Goal: Information Seeking & Learning: Compare options

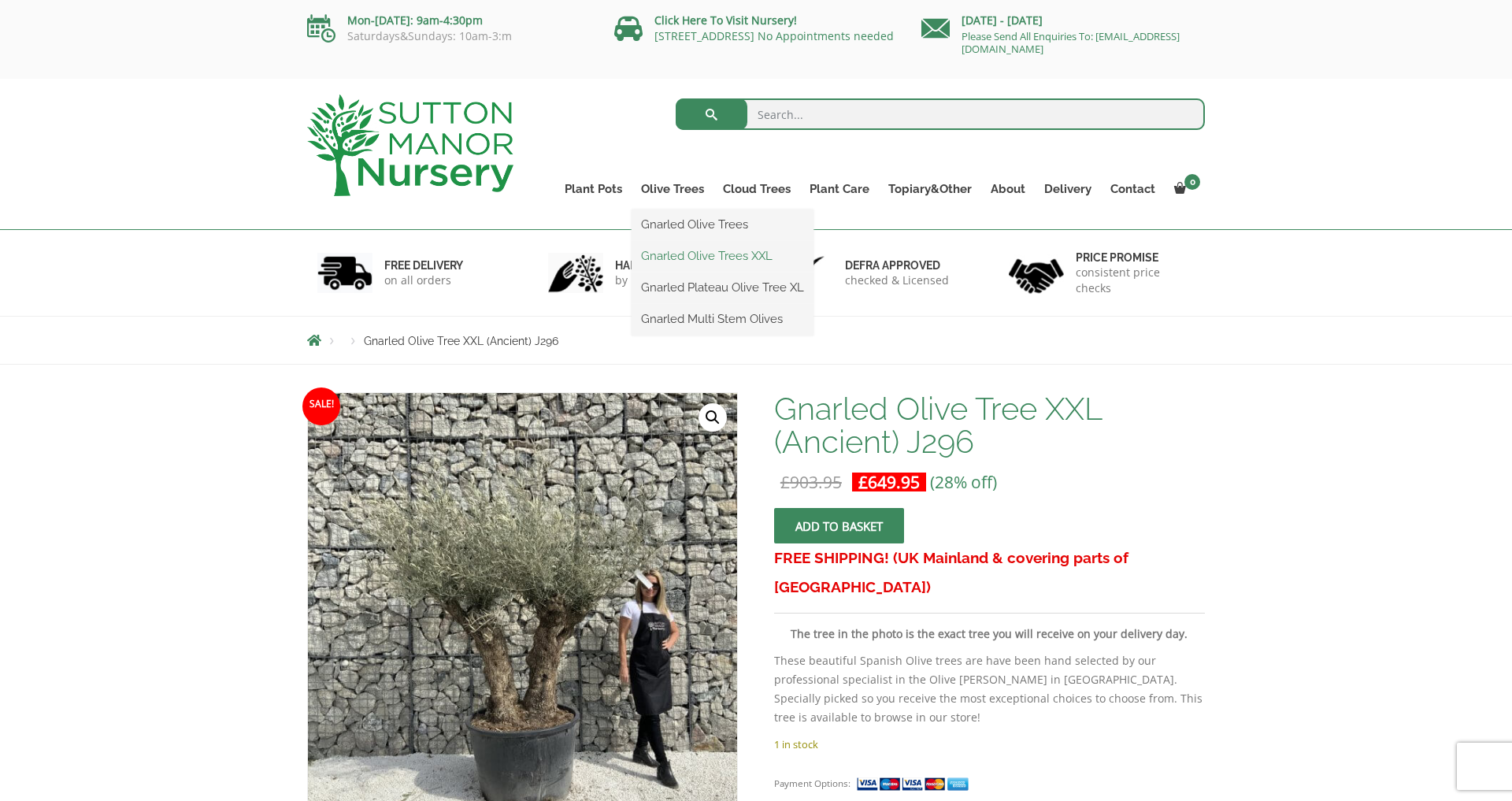
click at [679, 254] on link "Gnarled Olive Trees XXL" at bounding box center [722, 256] width 182 height 24
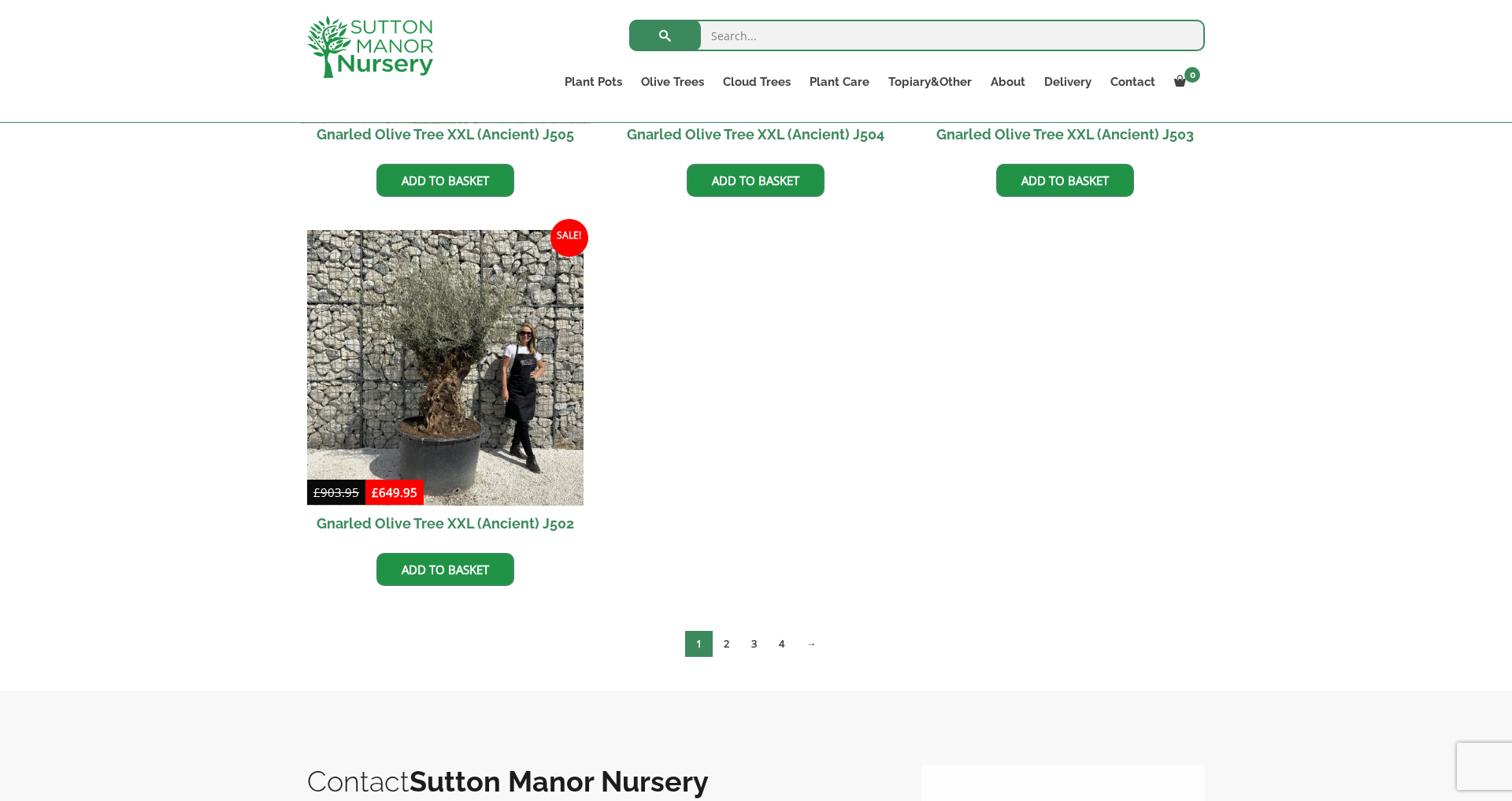
scroll to position [2639, 0]
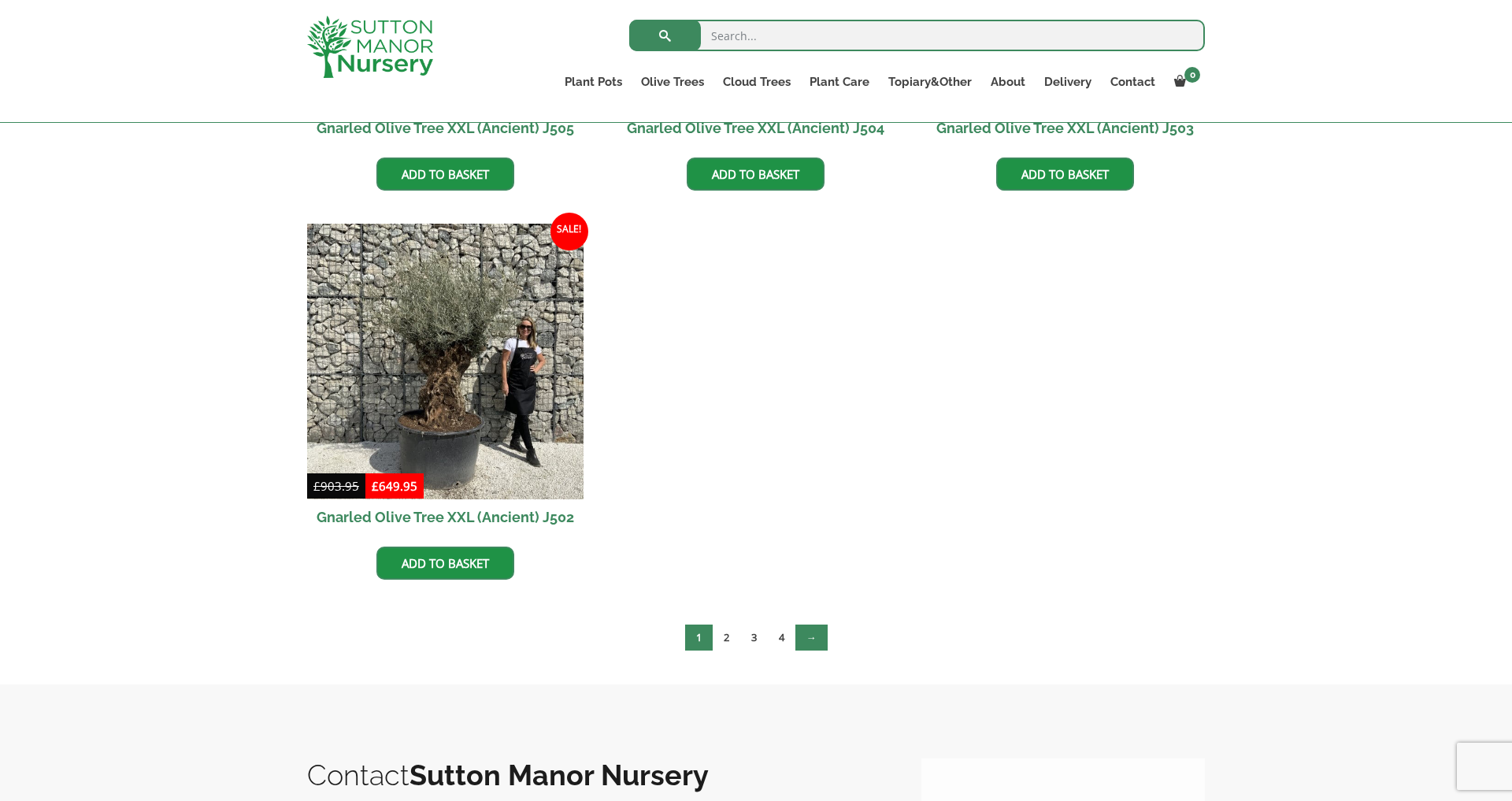
click at [815, 636] on link "→" at bounding box center [811, 637] width 32 height 26
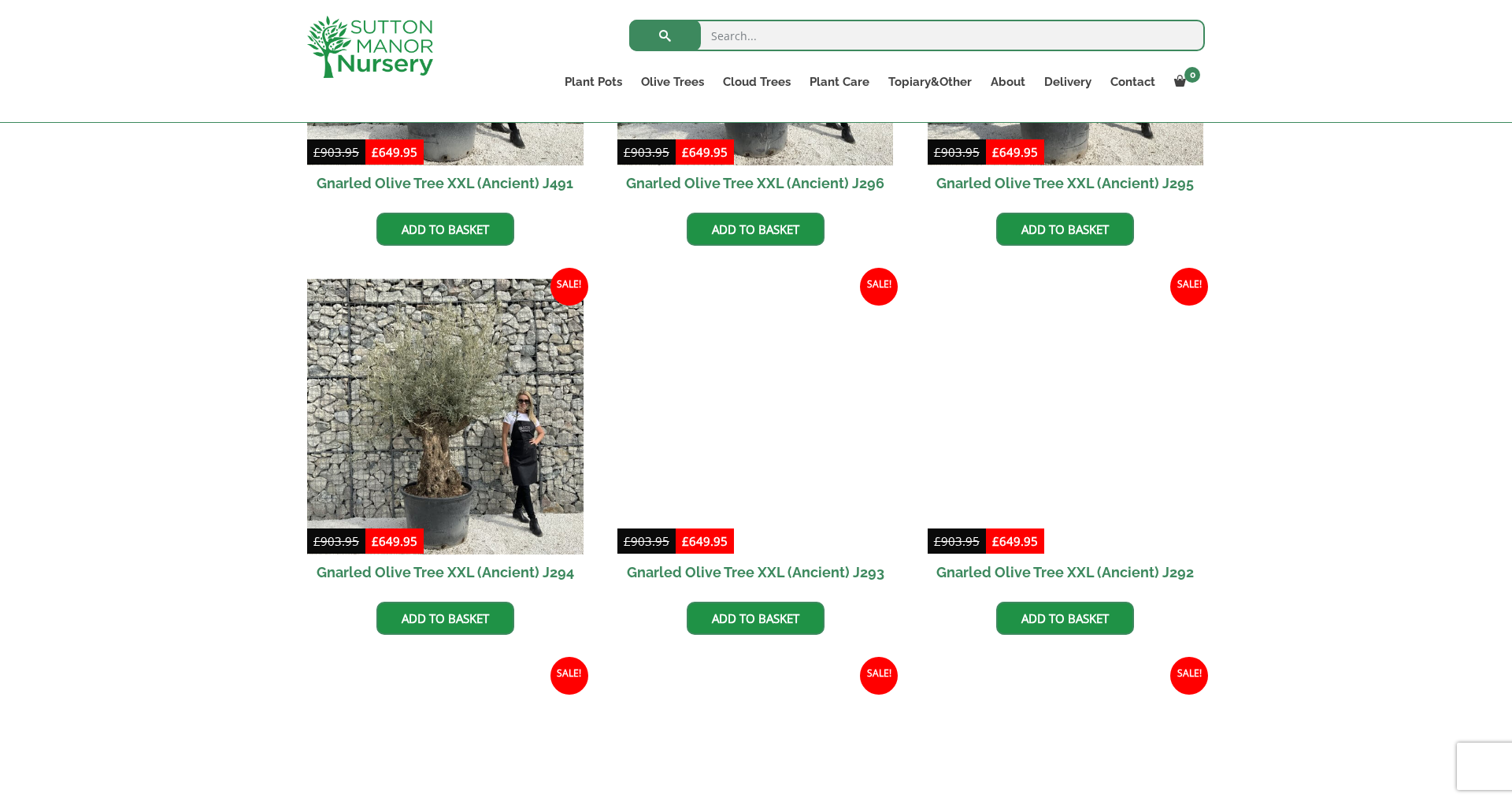
scroll to position [1806, 0]
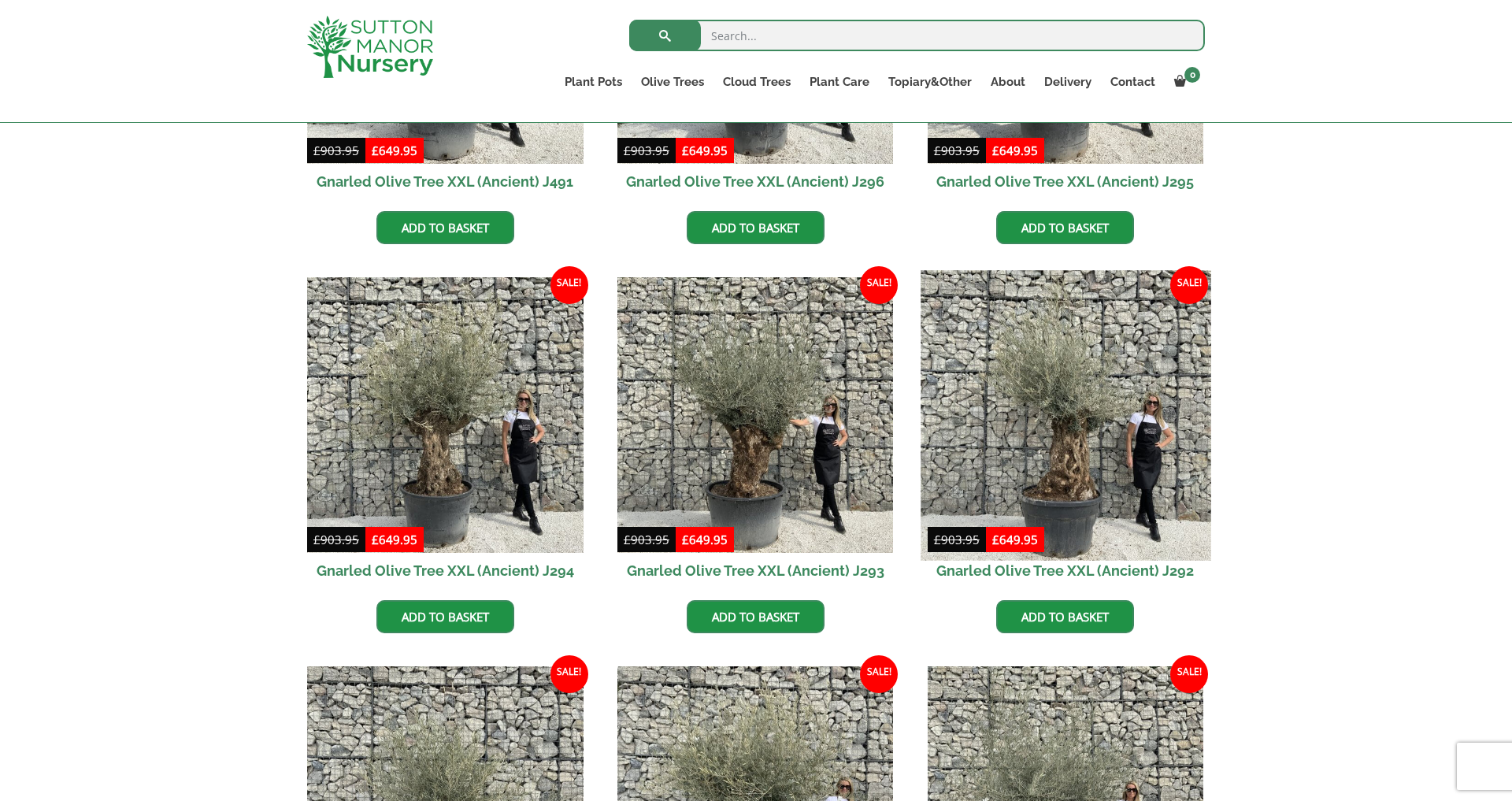
click at [1087, 480] on img at bounding box center [1066, 415] width 290 height 290
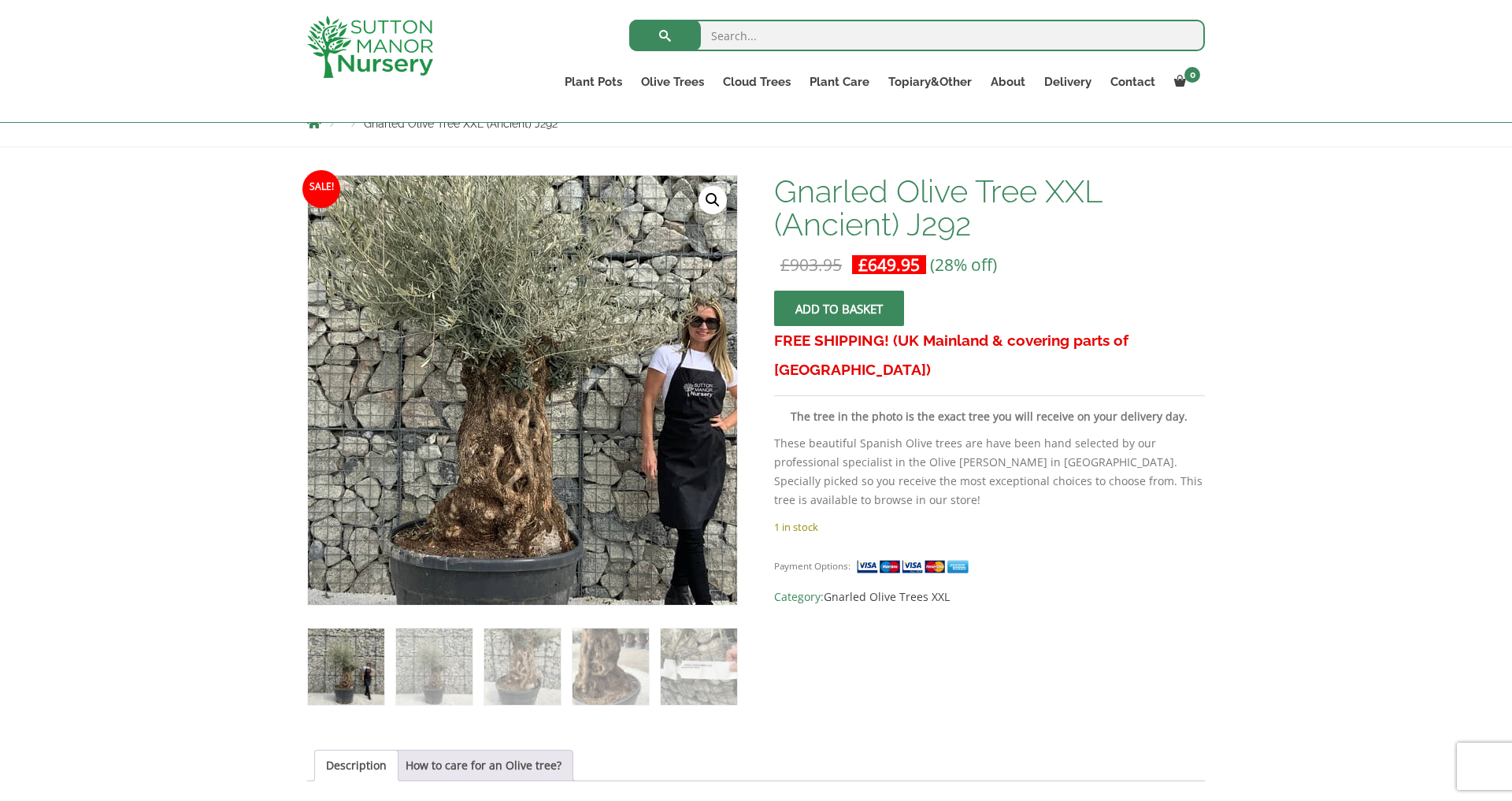
scroll to position [189, 0]
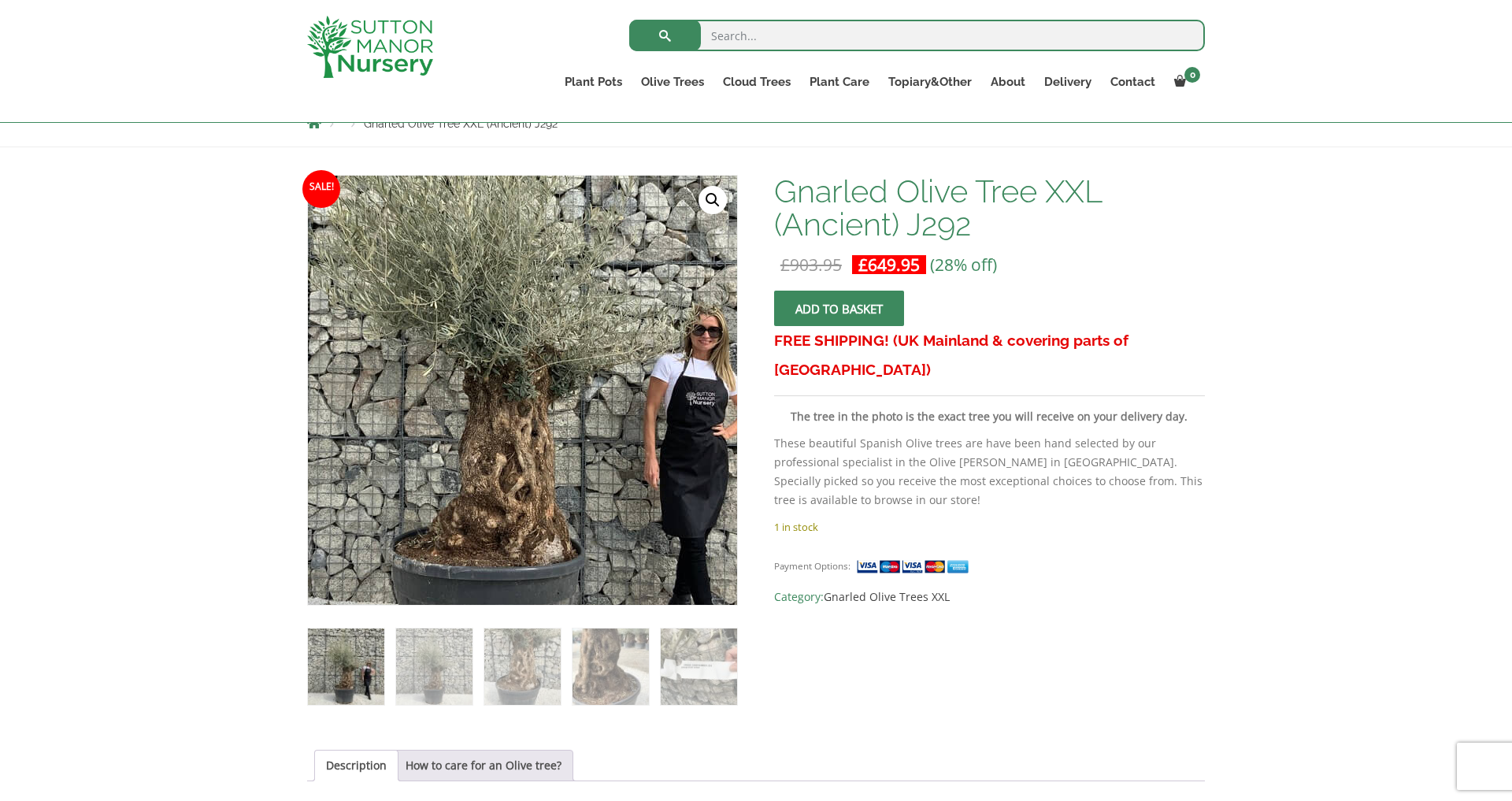
click at [562, 438] on img at bounding box center [498, 360] width 697 height 697
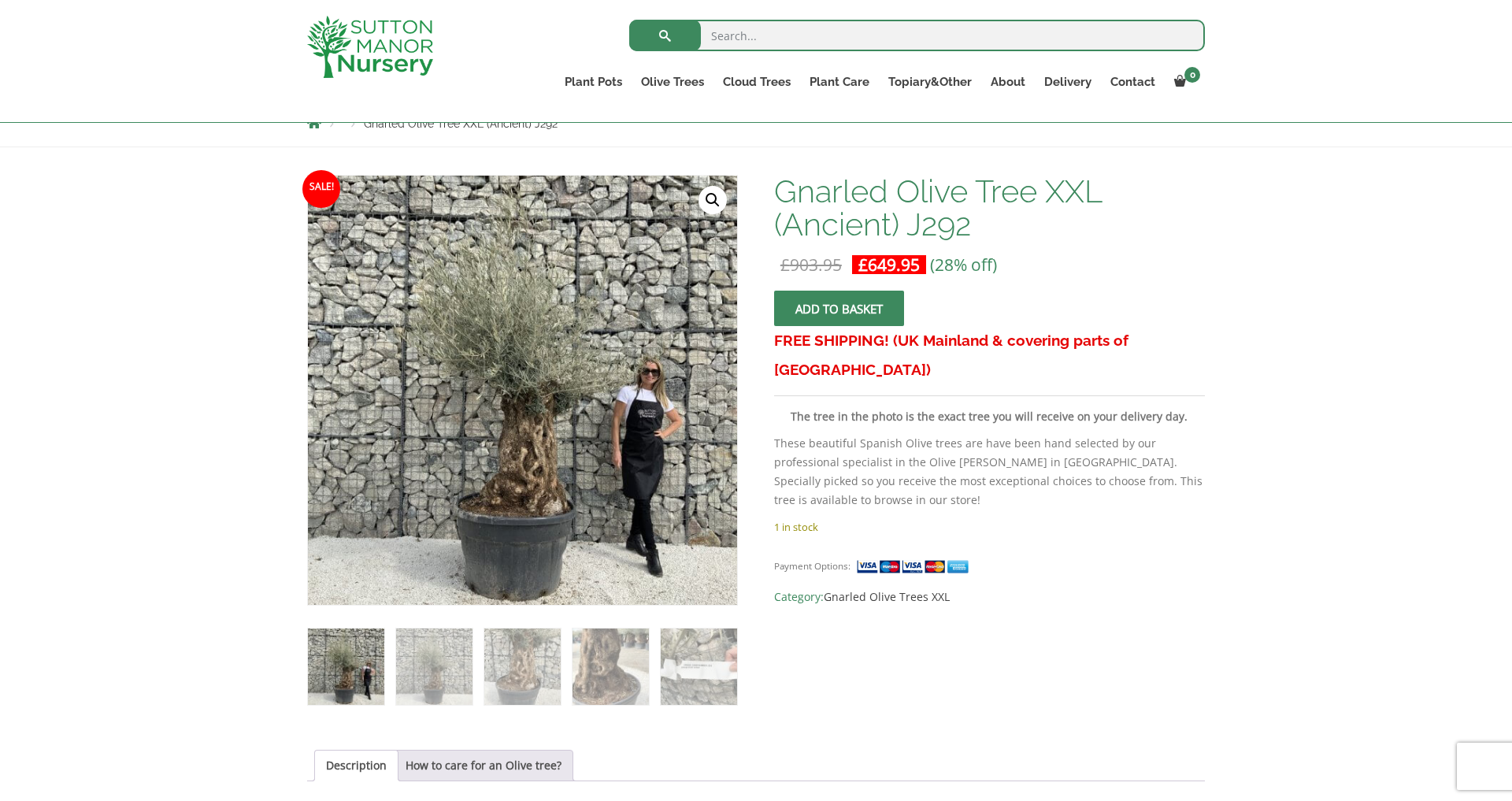
click at [709, 199] on link "🔍" at bounding box center [712, 200] width 28 height 28
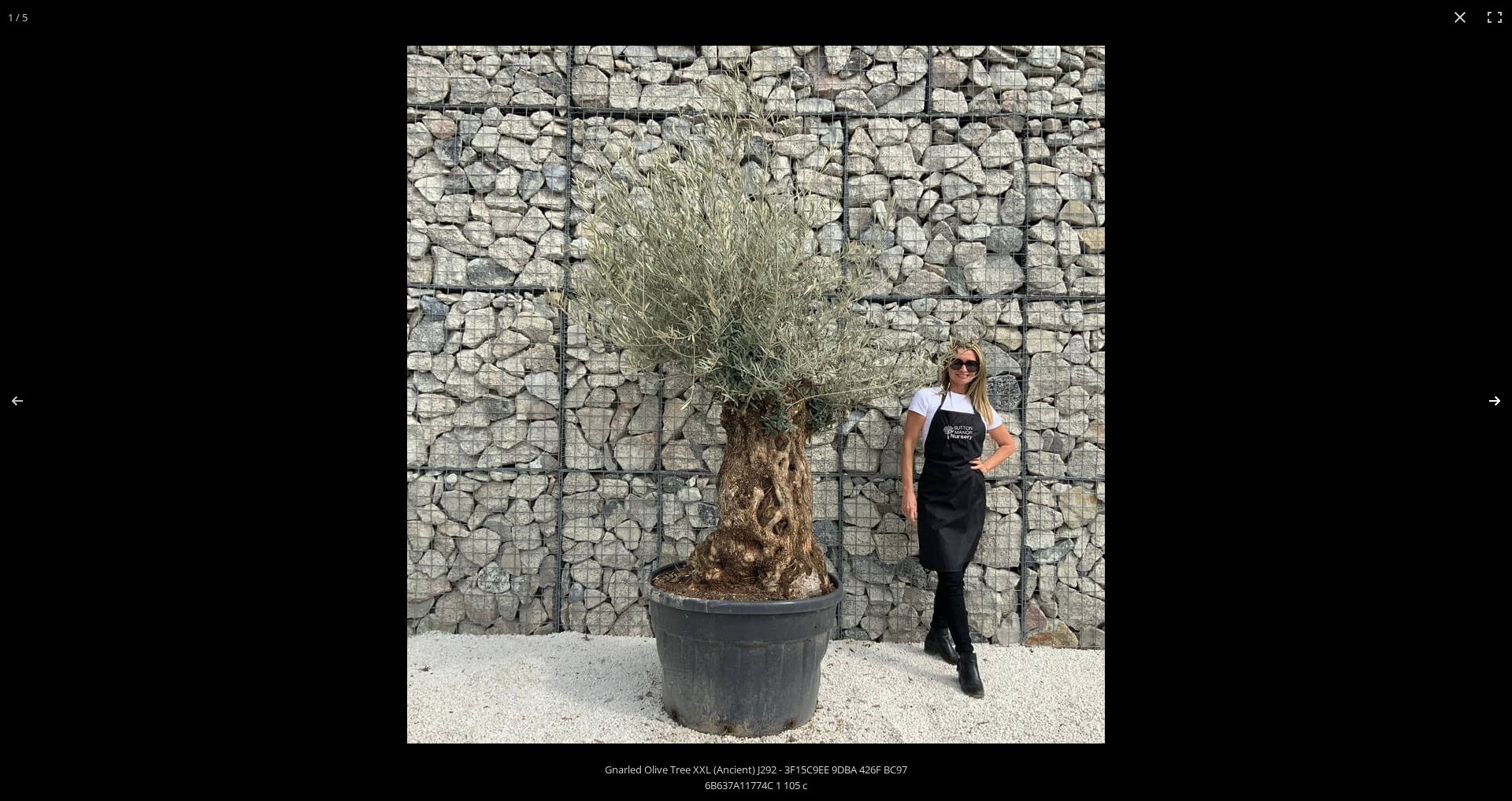
click at [1493, 398] on button "Next (arrow right)" at bounding box center [1485, 400] width 55 height 79
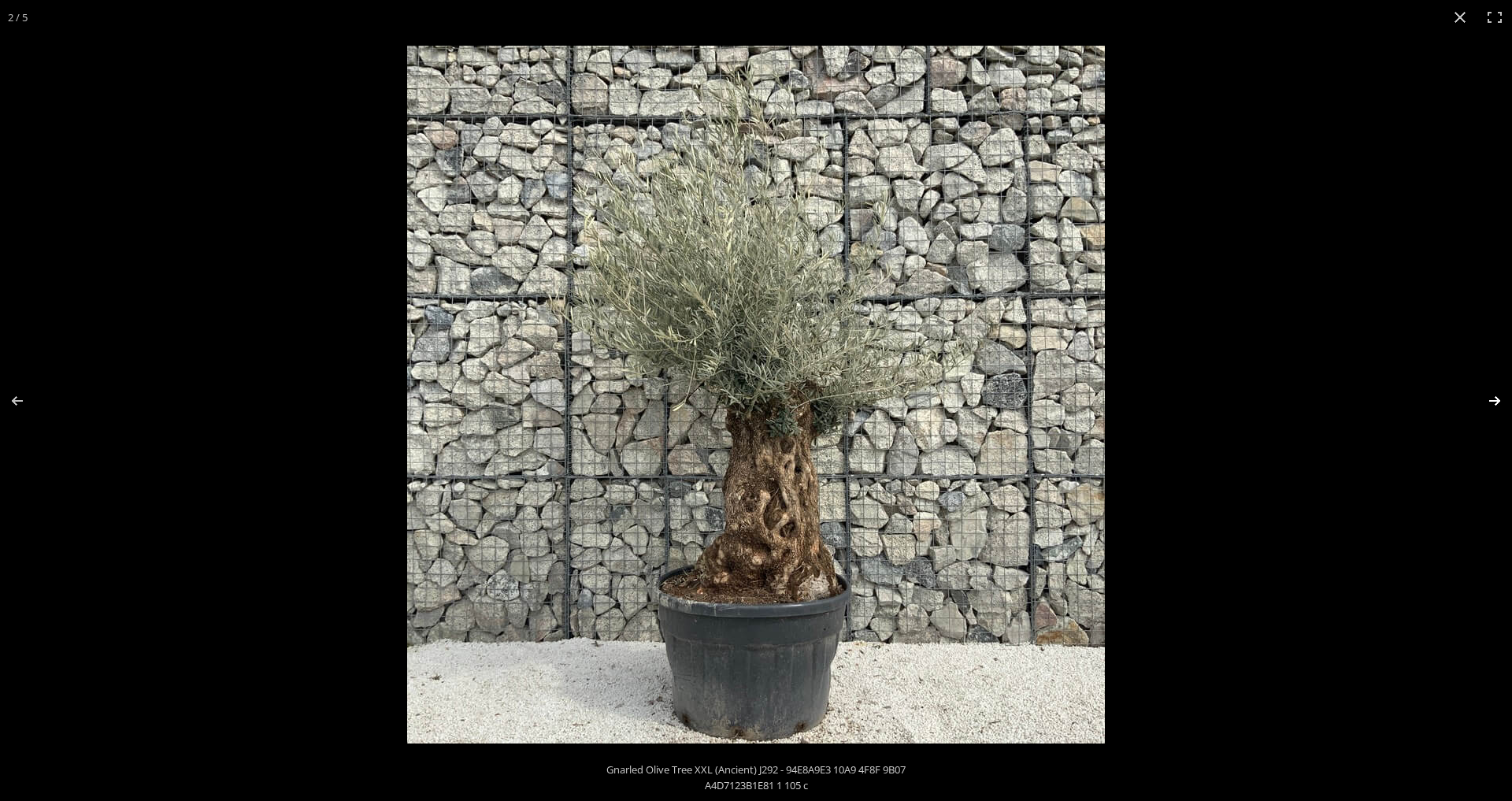
click at [1493, 398] on button "Next (arrow right)" at bounding box center [1485, 400] width 55 height 79
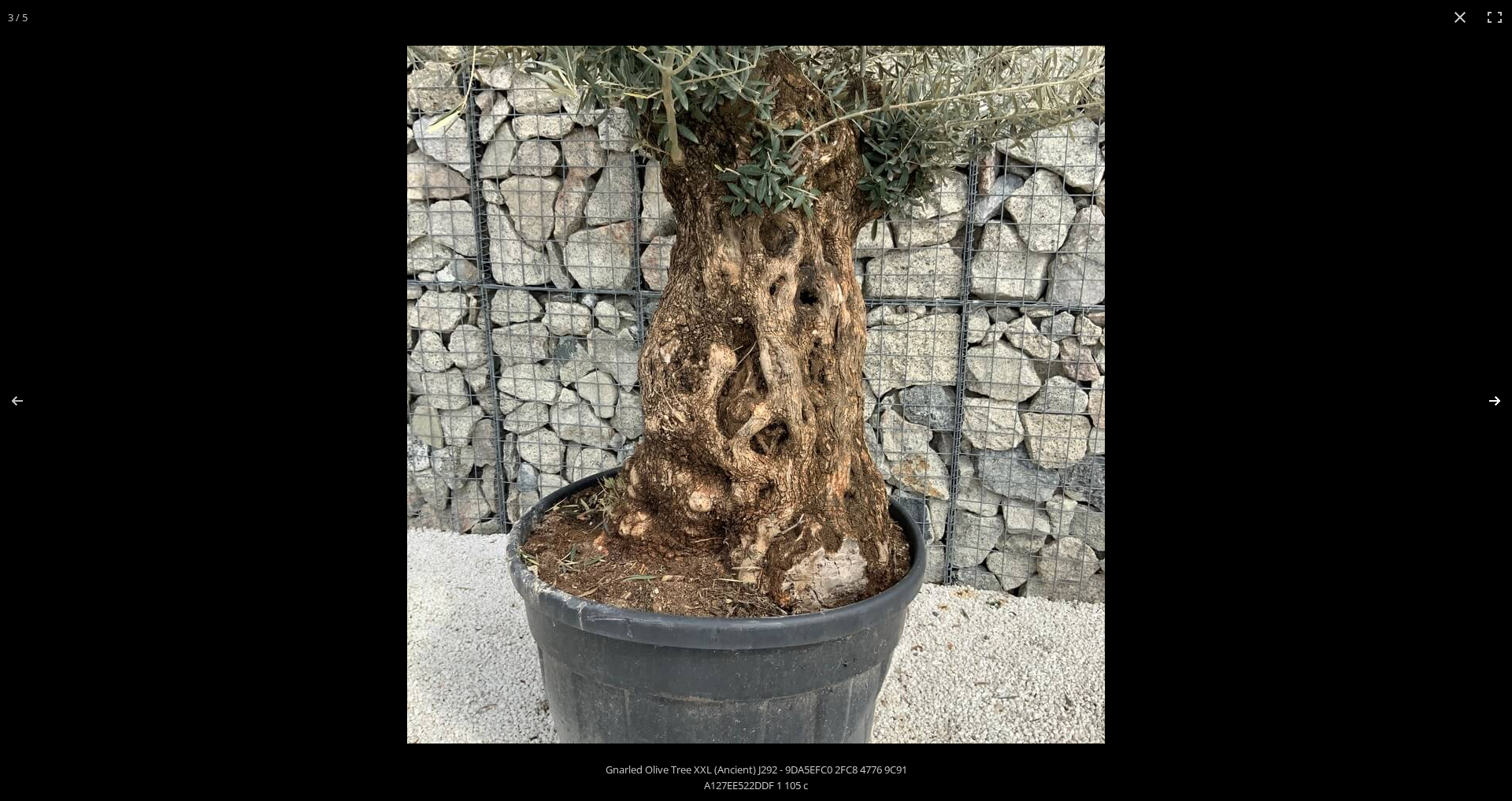
click at [1493, 398] on button "Next (arrow right)" at bounding box center [1485, 400] width 55 height 79
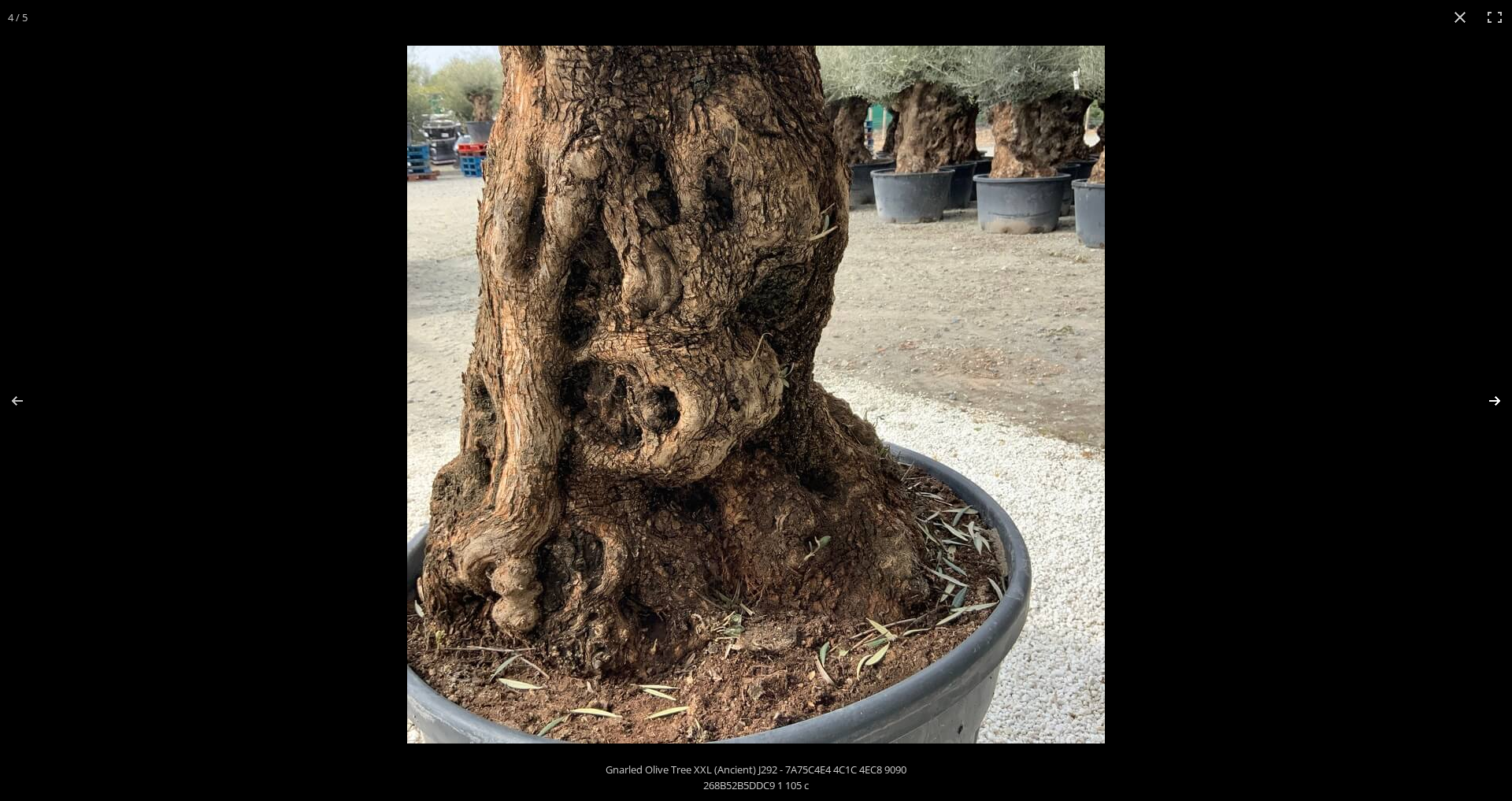
click at [1493, 398] on button "Next (arrow right)" at bounding box center [1485, 400] width 55 height 79
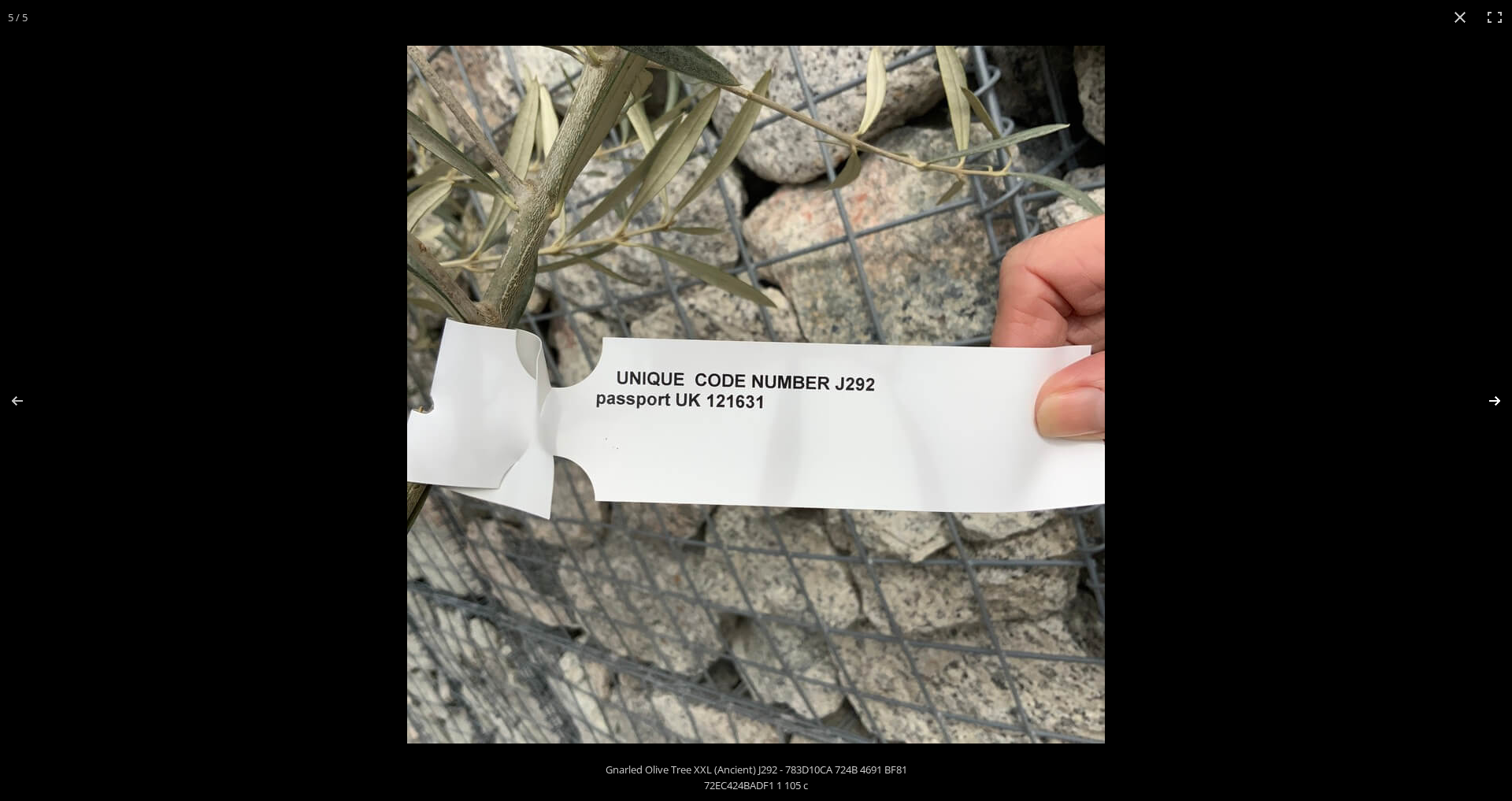
click at [1493, 398] on button "Next (arrow right)" at bounding box center [1485, 400] width 55 height 79
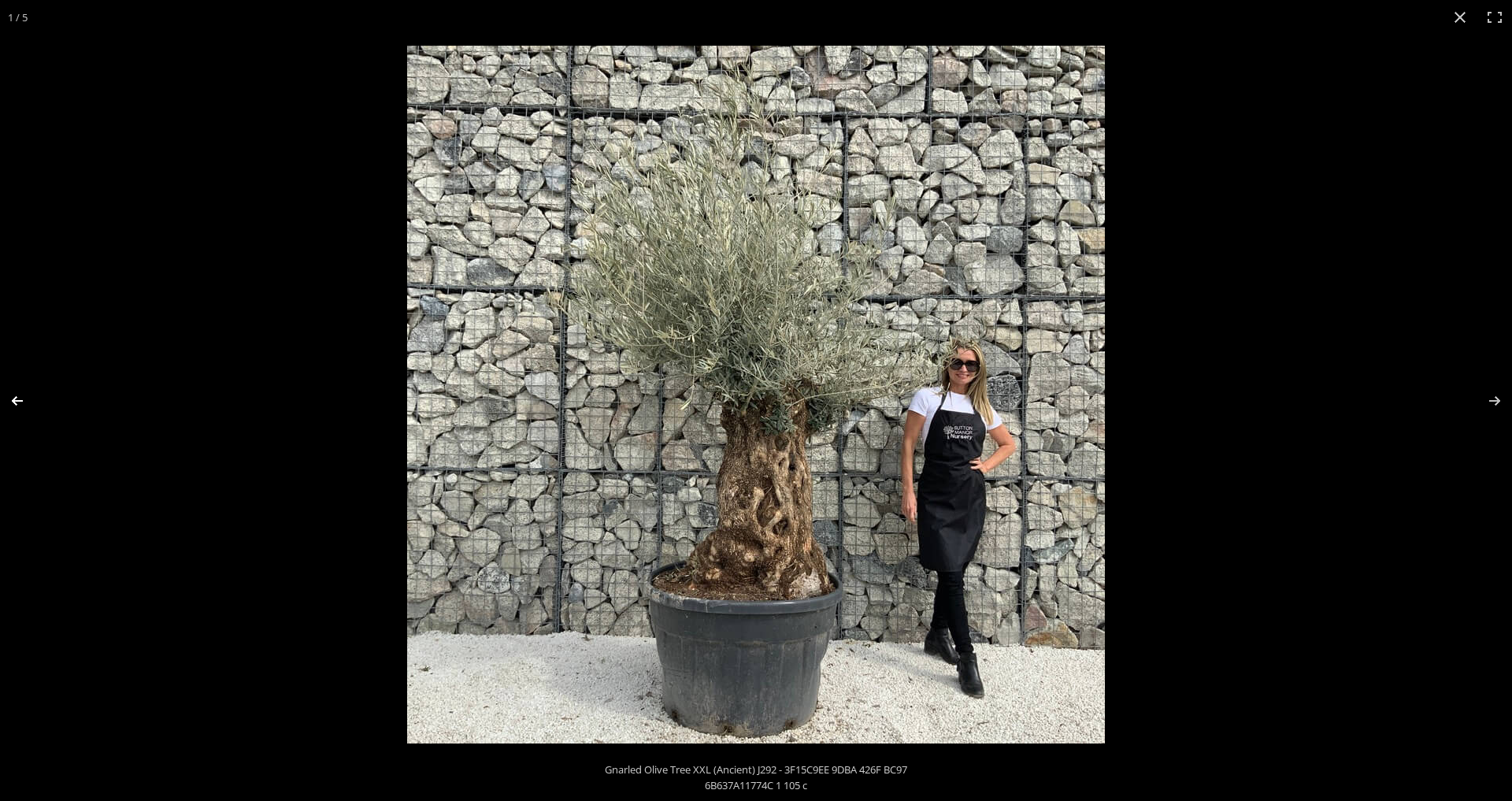
click at [14, 396] on button "Previous (arrow left)" at bounding box center [27, 400] width 55 height 79
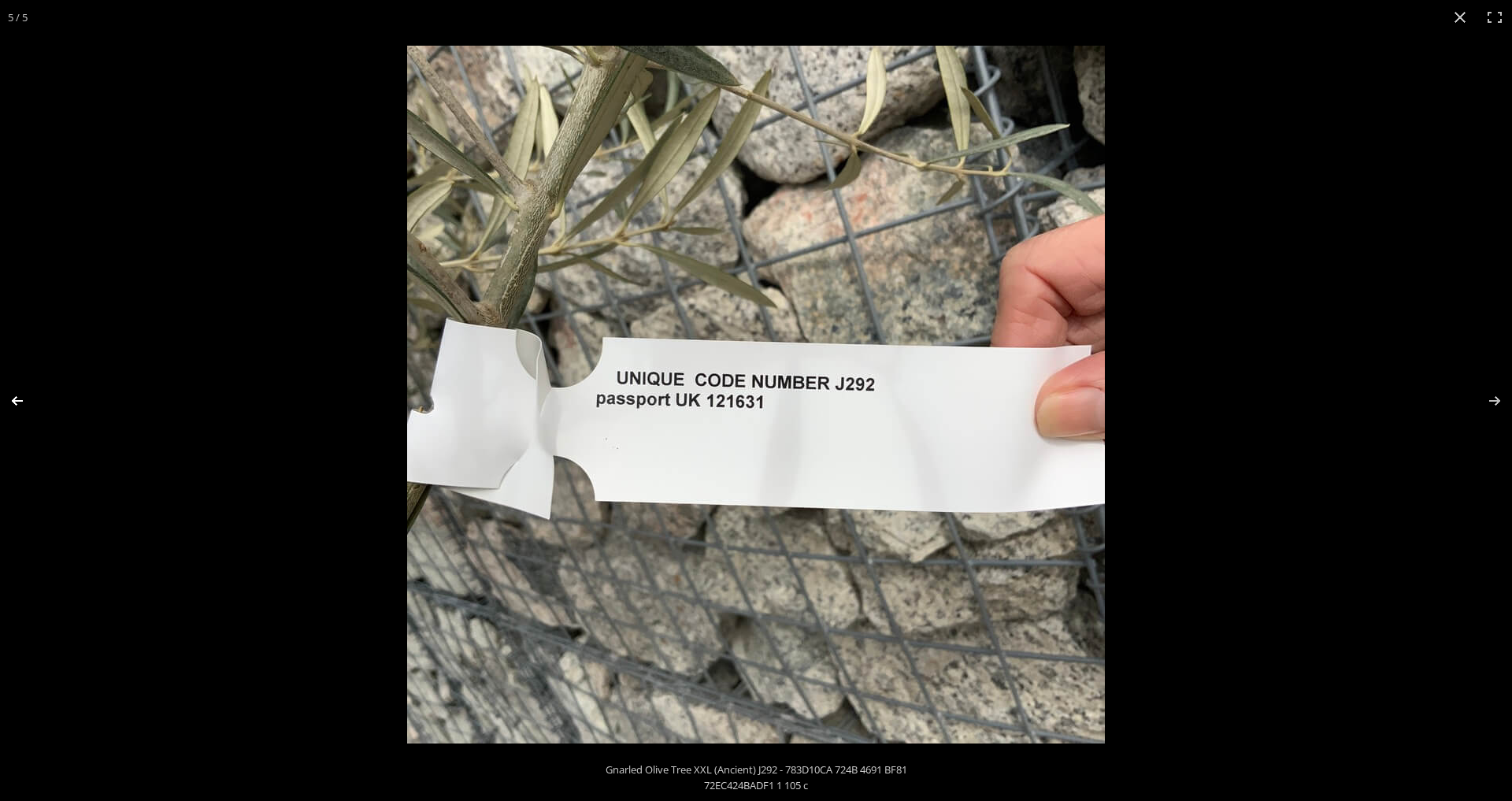
click at [14, 395] on button "Previous (arrow left)" at bounding box center [27, 400] width 55 height 79
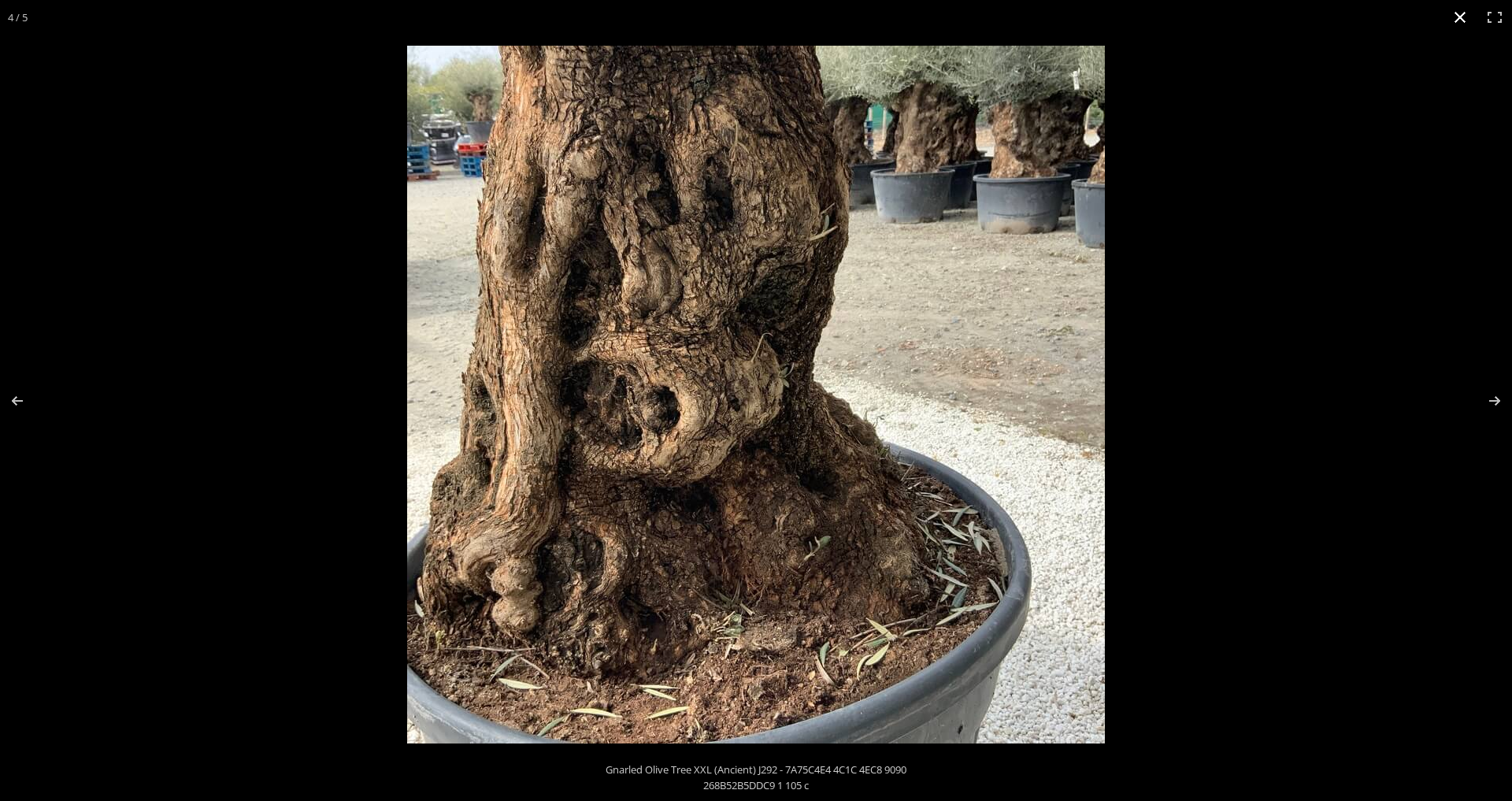
click at [1456, 15] on button "Close (Esc)" at bounding box center [1460, 17] width 35 height 35
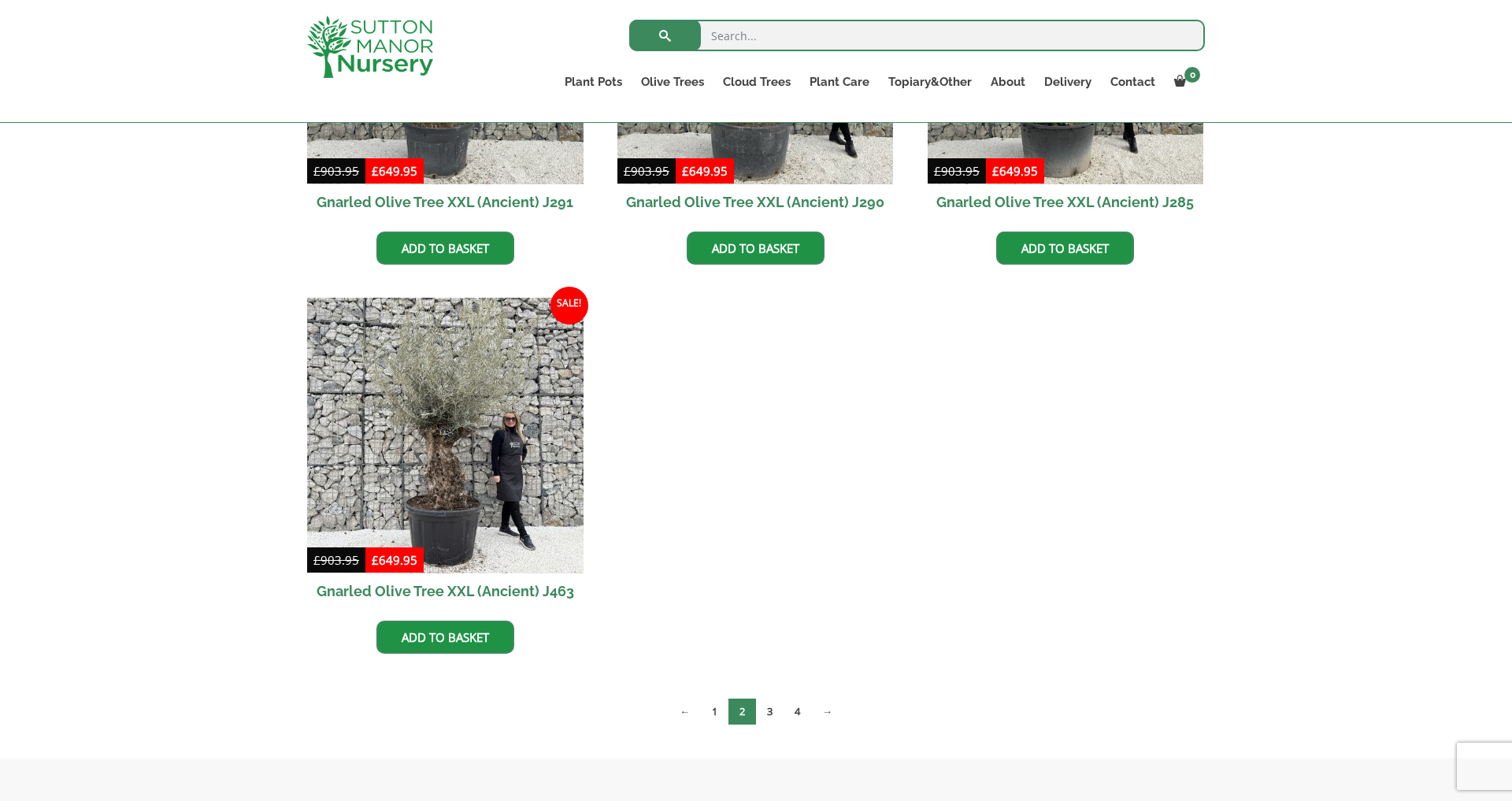
scroll to position [2574, 0]
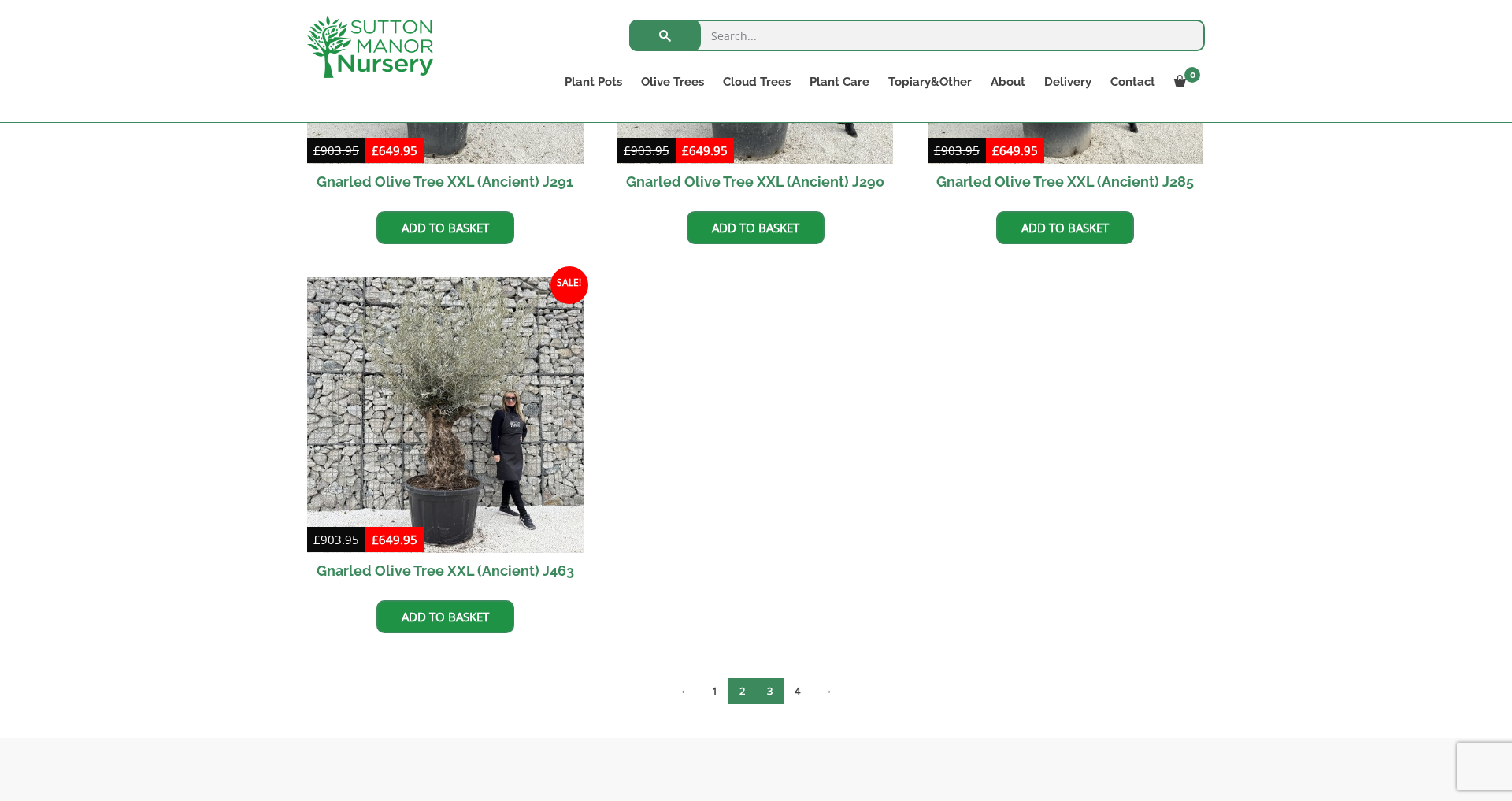
click at [770, 702] on link "3" at bounding box center [770, 691] width 27 height 26
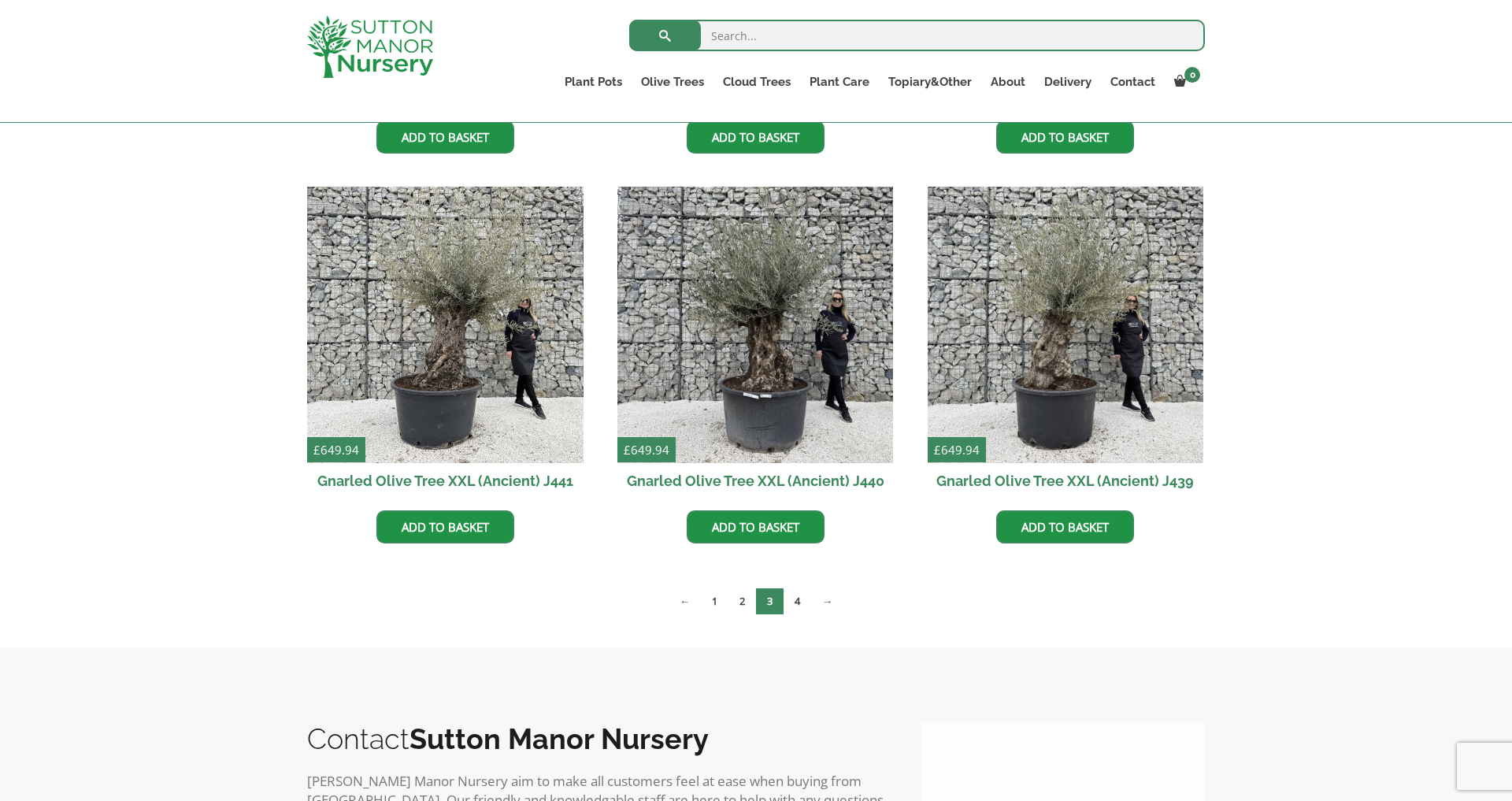
scroll to position [2298, 0]
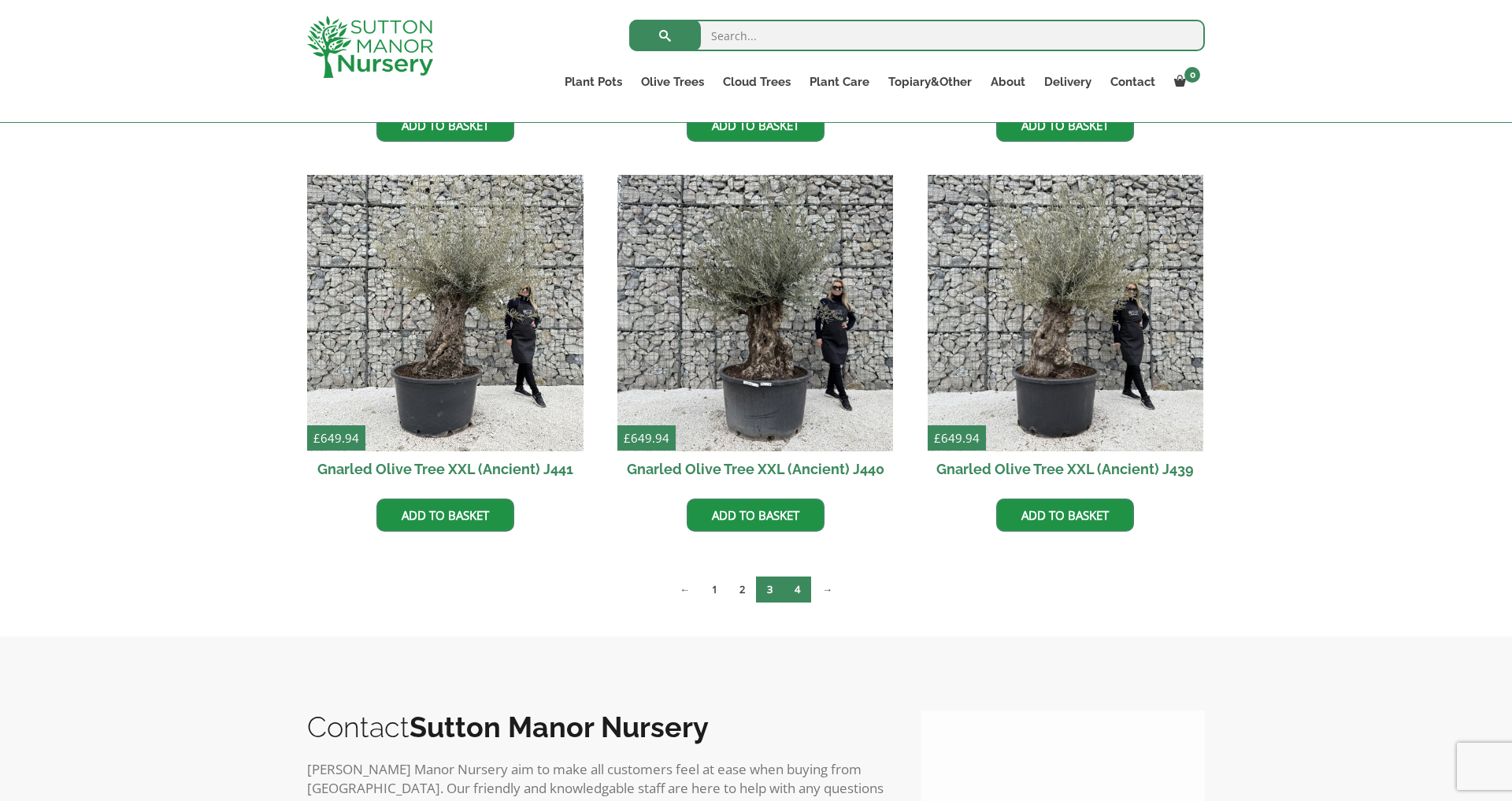
click at [803, 587] on link "4" at bounding box center [797, 589] width 27 height 26
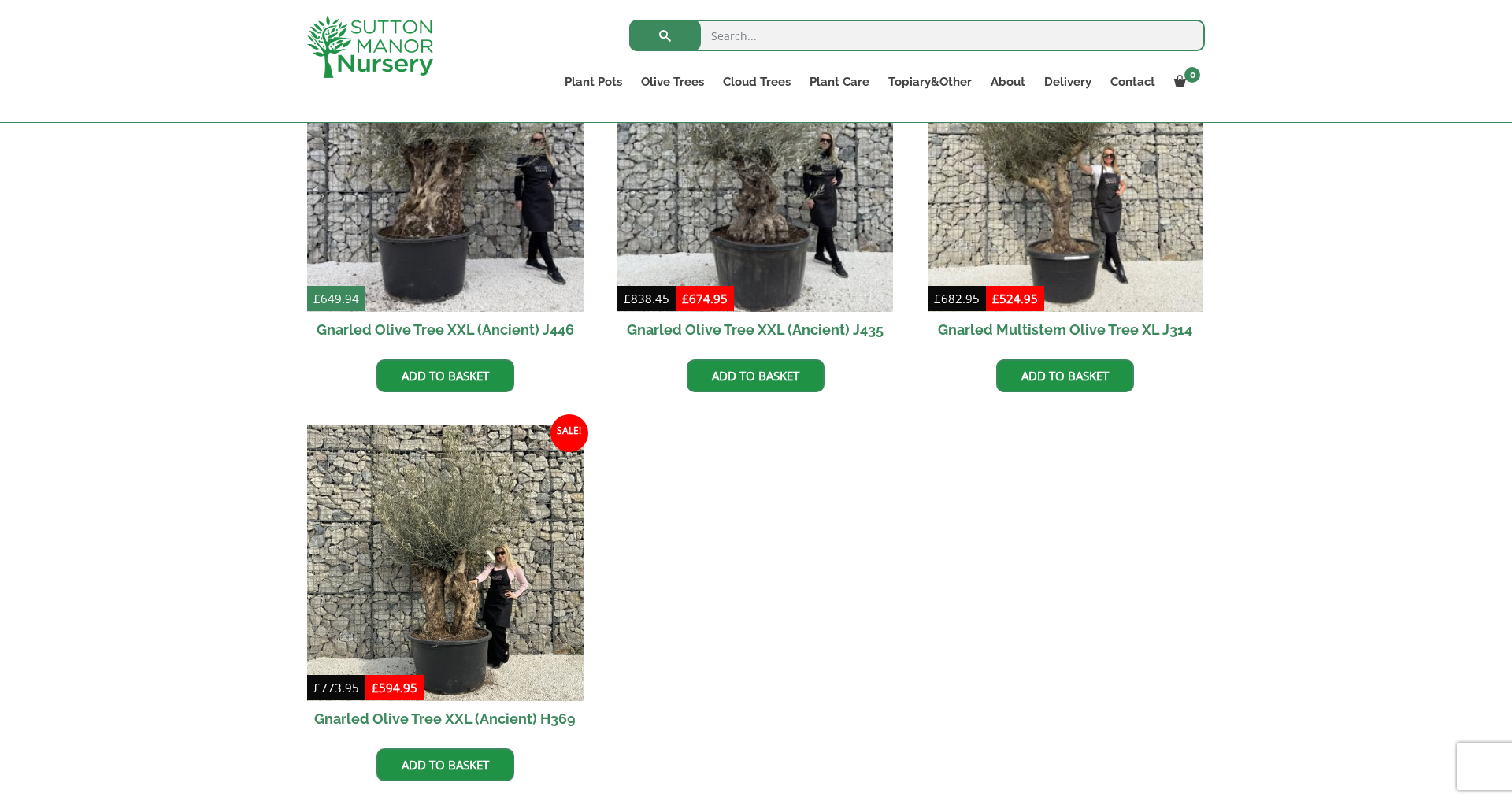
scroll to position [492, 0]
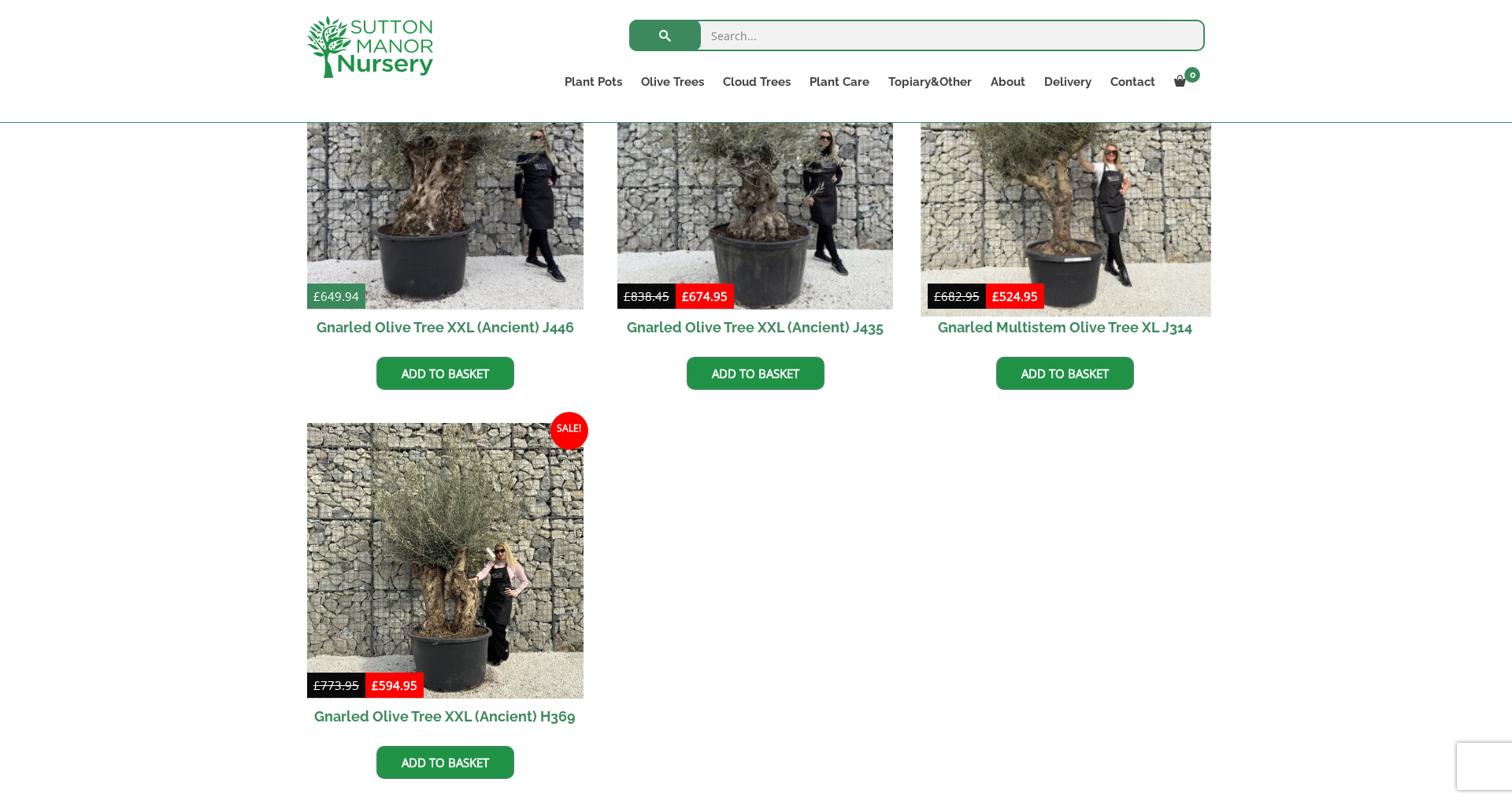
click at [1083, 256] on img at bounding box center [1066, 170] width 290 height 290
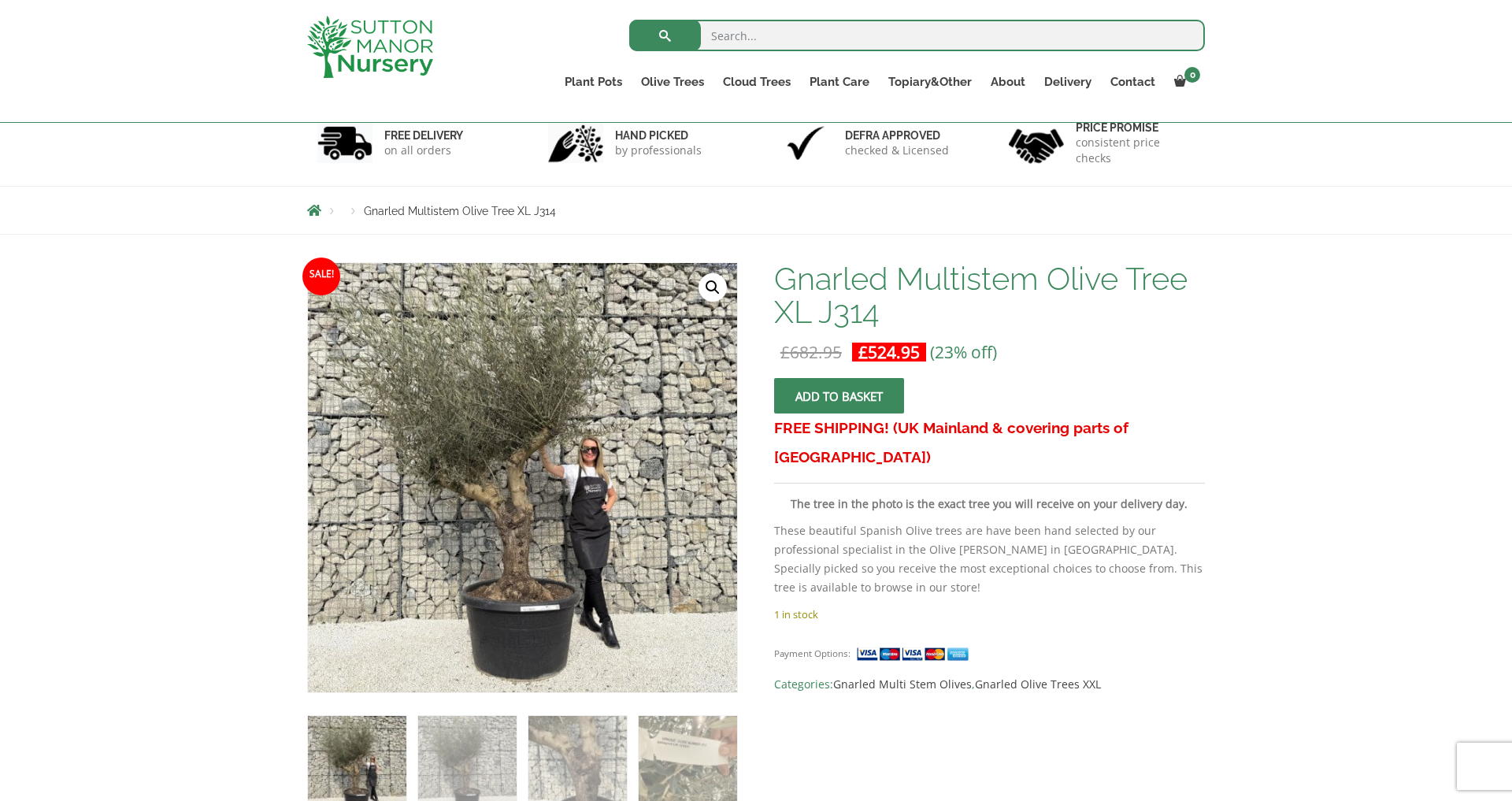
scroll to position [102, 0]
click at [711, 280] on link "🔍" at bounding box center [712, 287] width 28 height 28
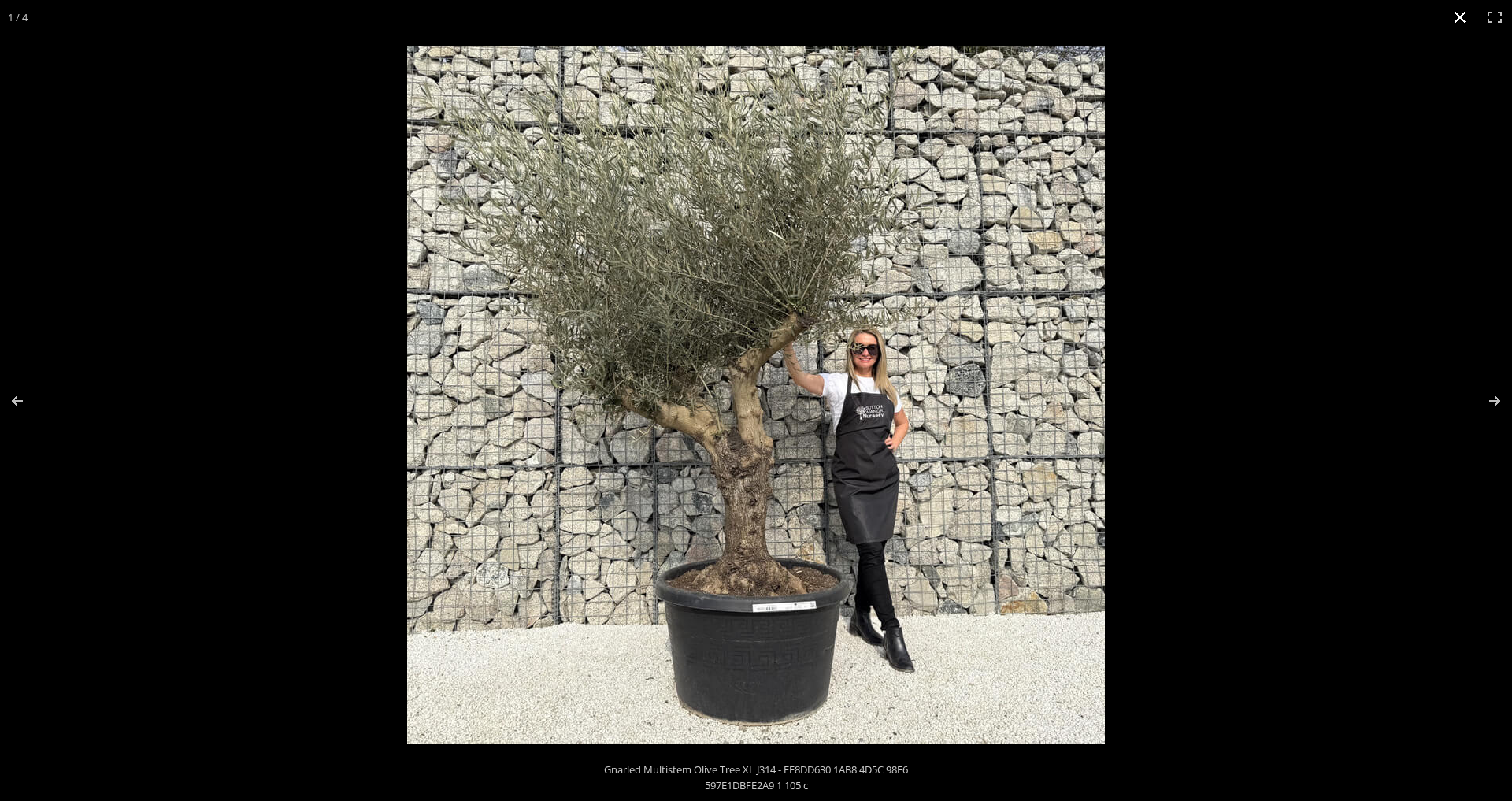
click at [1462, 12] on button "Close (Esc)" at bounding box center [1460, 17] width 35 height 35
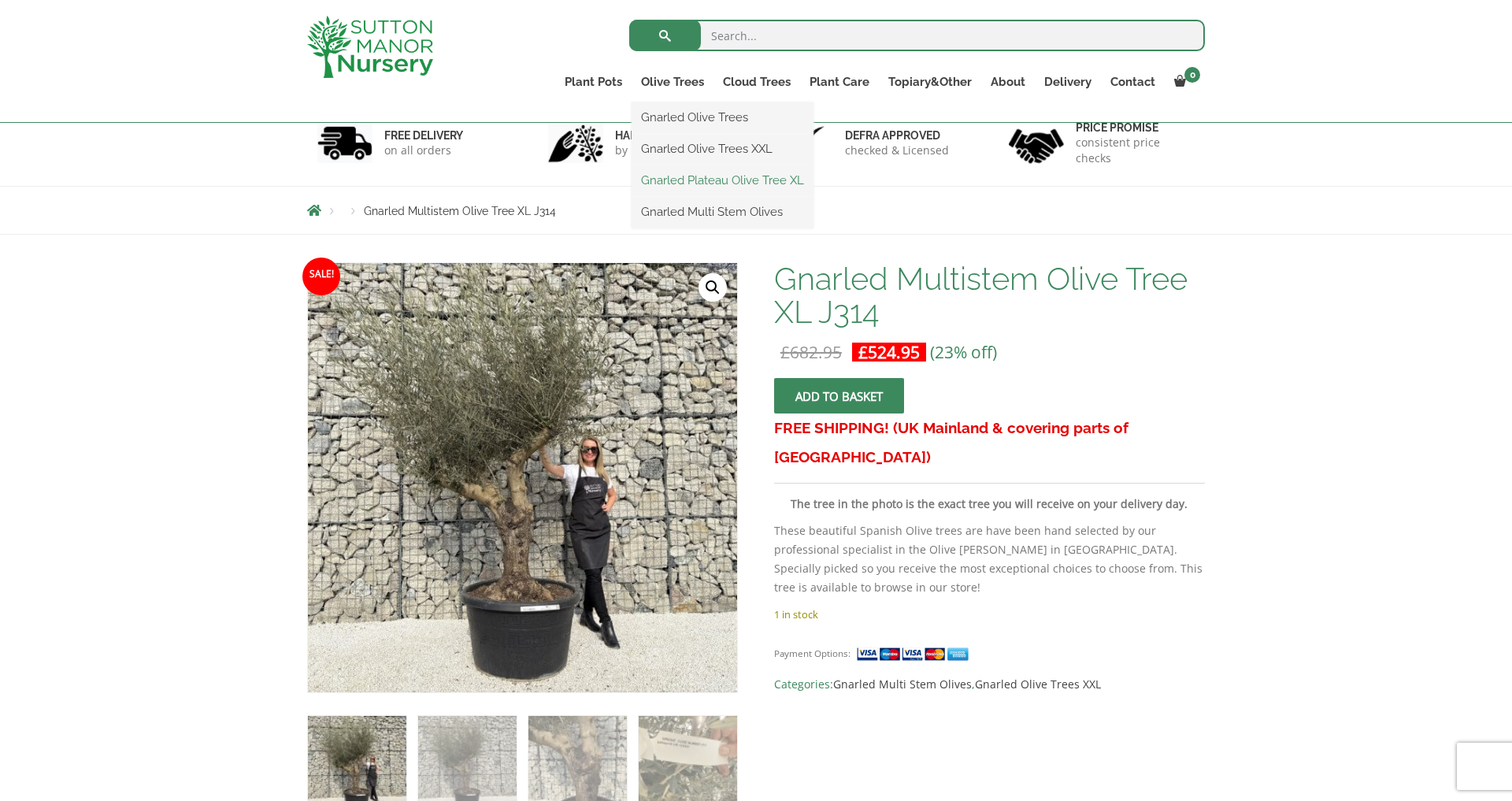
click at [677, 182] on link "Gnarled Plateau Olive Tree XL" at bounding box center [722, 181] width 182 height 24
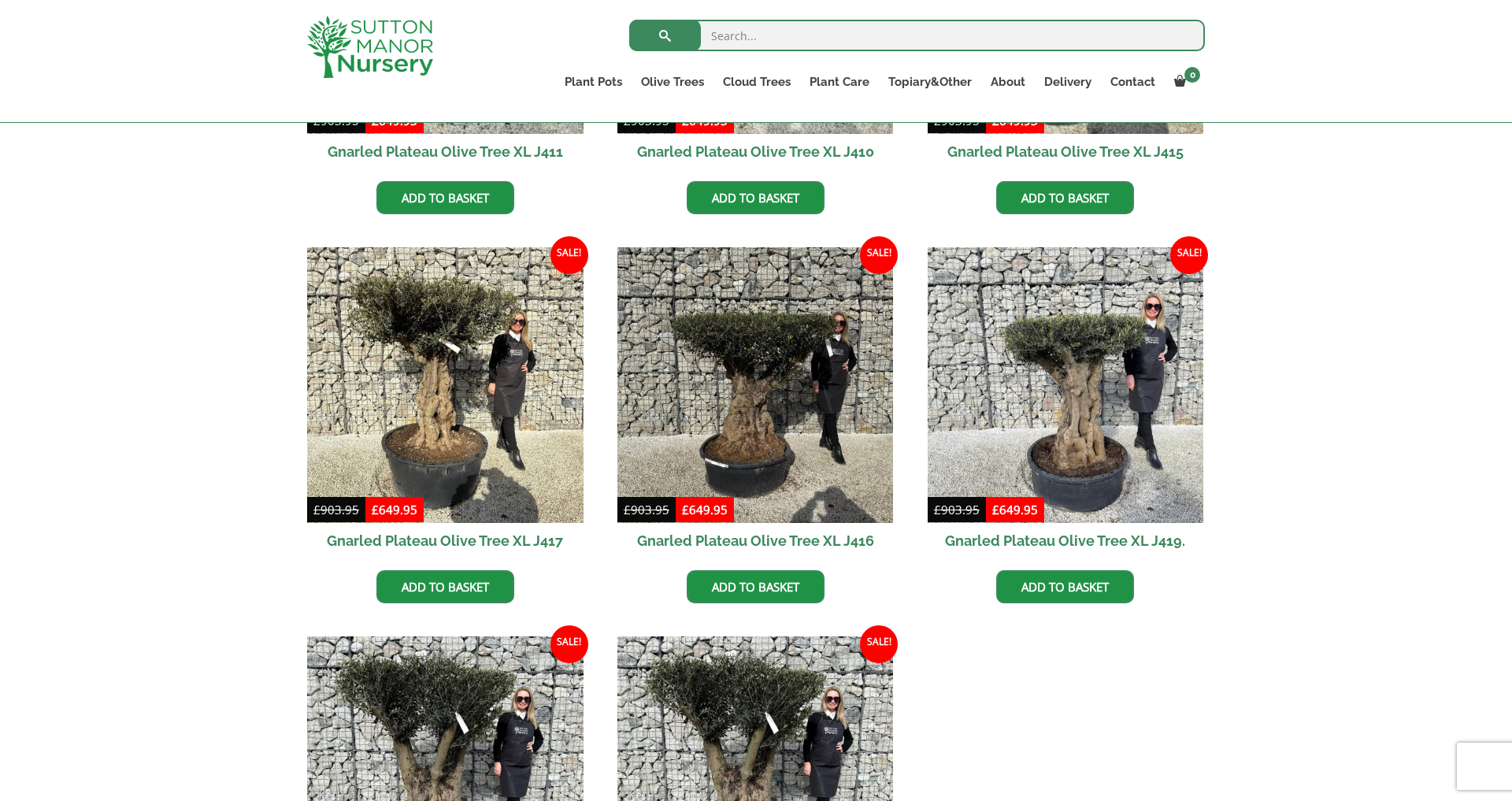
scroll to position [949, 0]
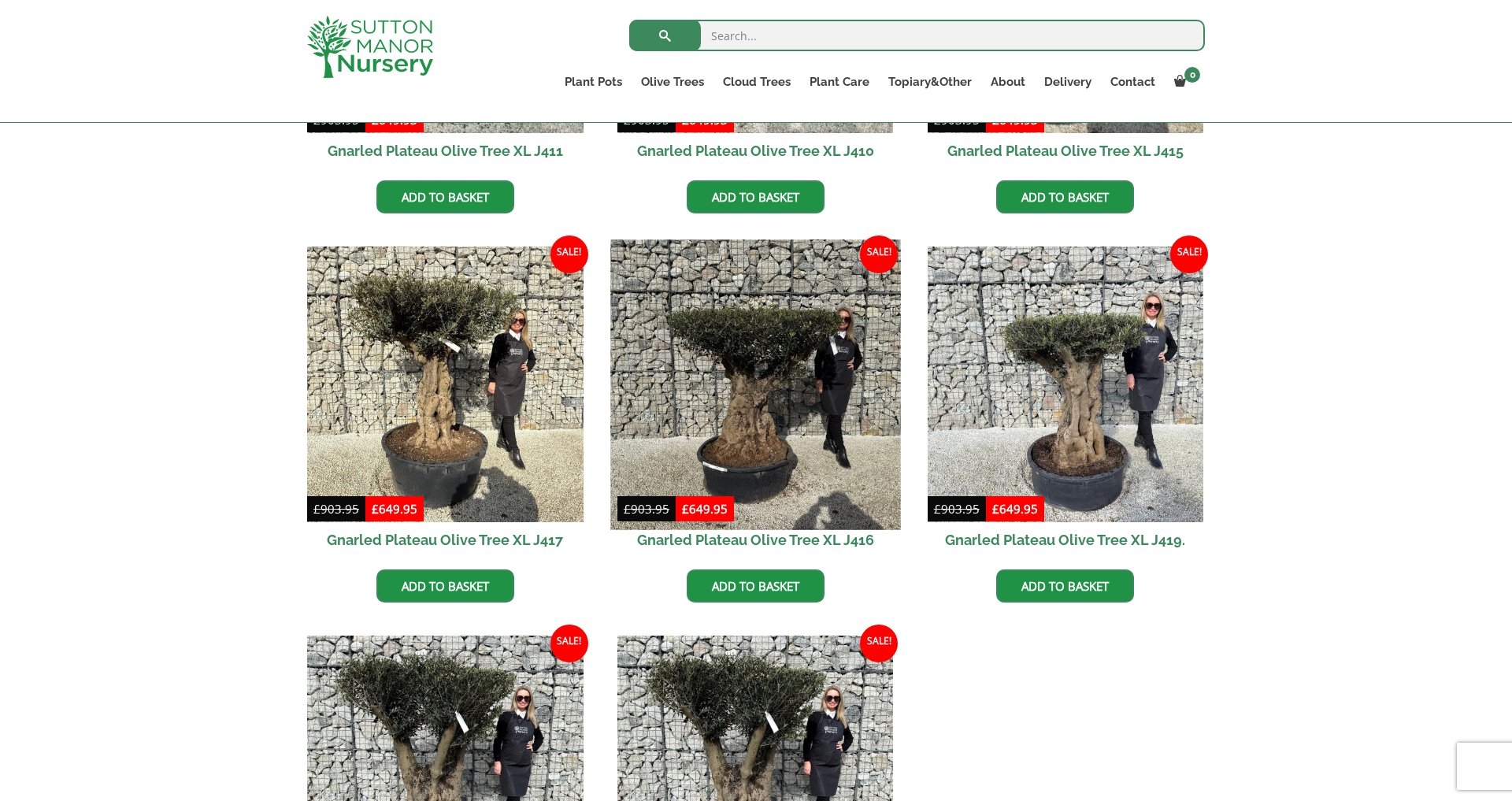
click at [740, 392] on img at bounding box center [755, 384] width 290 height 290
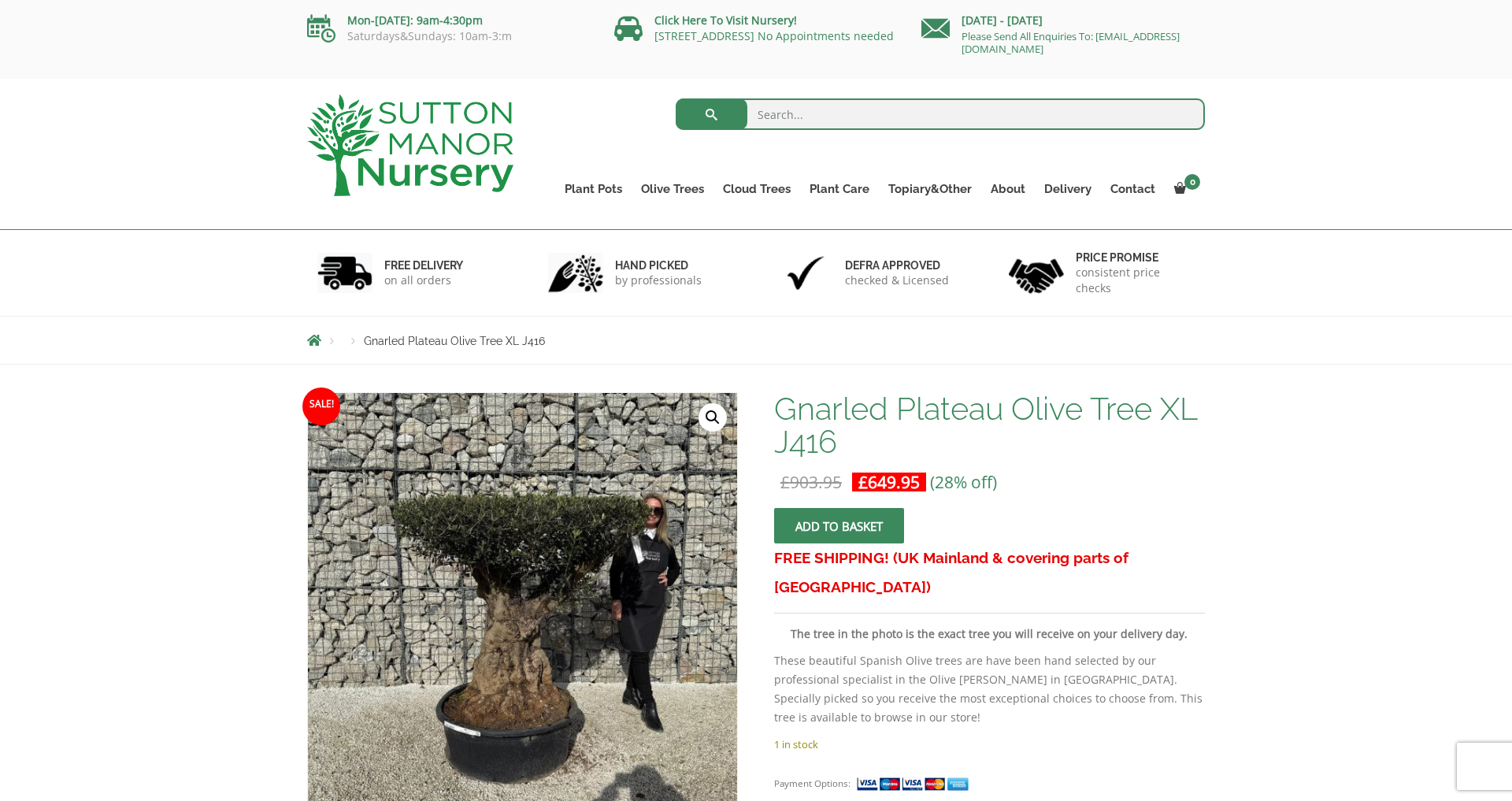
click at [717, 416] on link "🔍" at bounding box center [712, 417] width 28 height 28
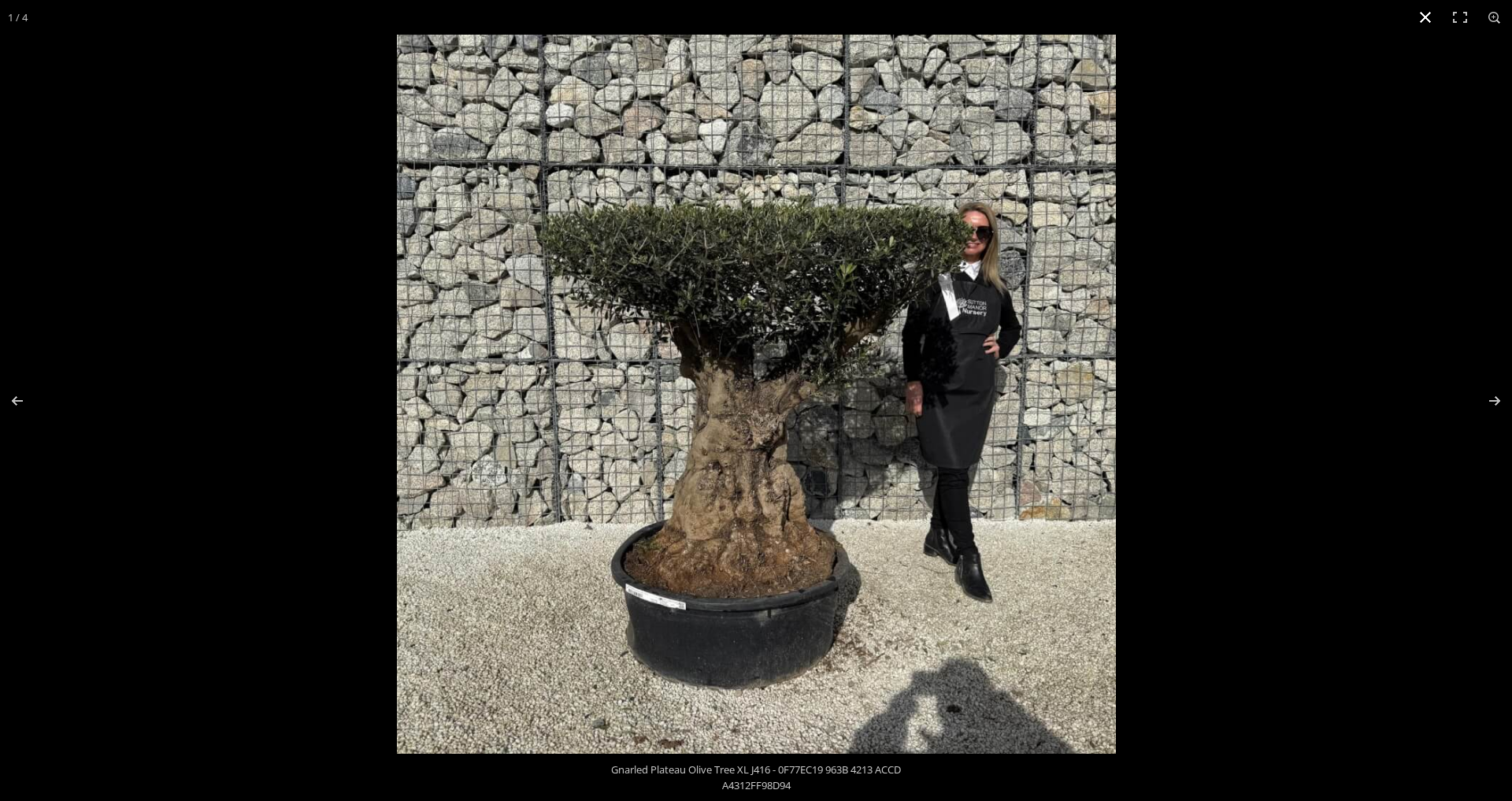
click at [1428, 16] on button "Close (Esc)" at bounding box center [1426, 17] width 35 height 35
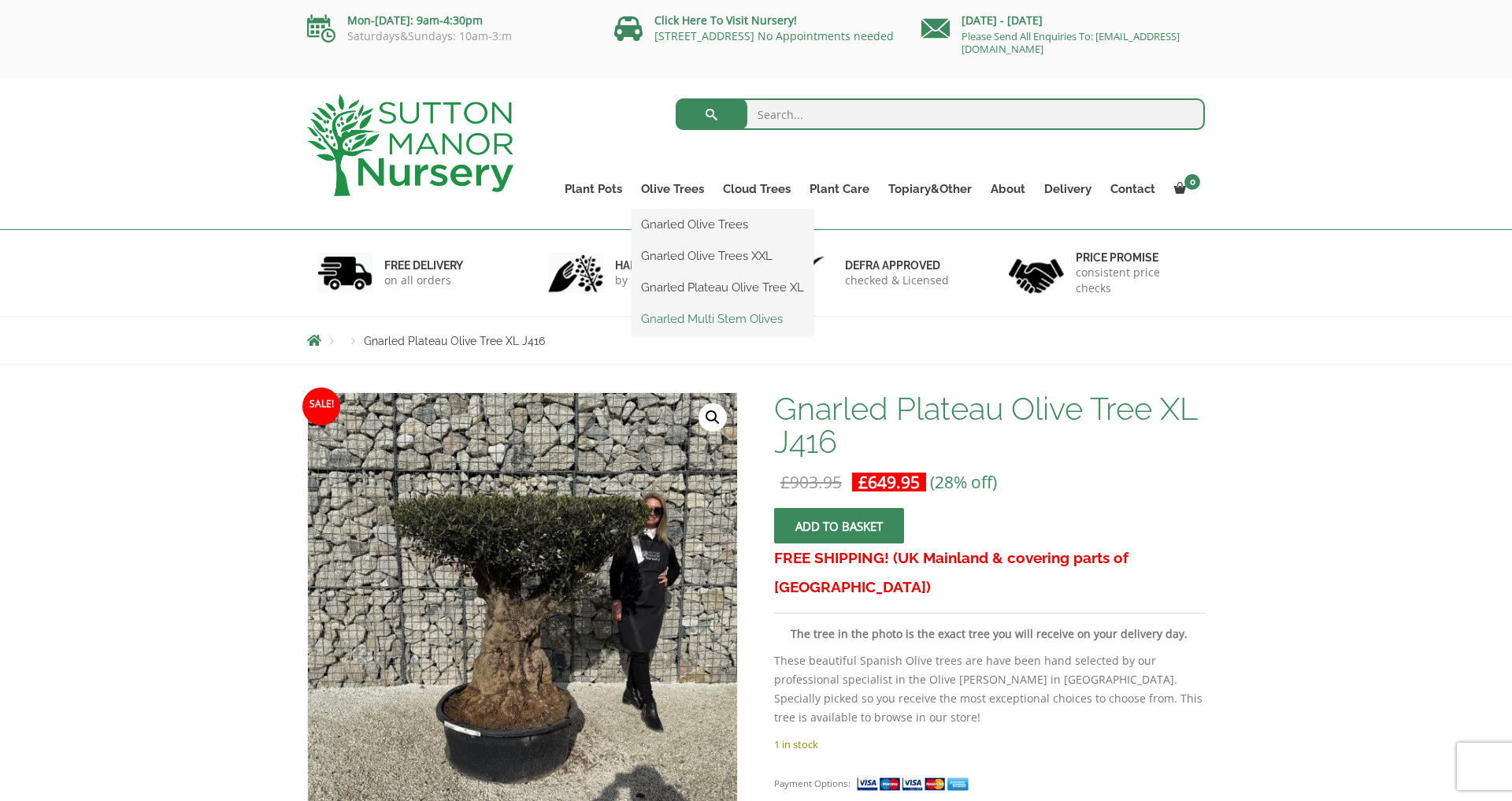
click at [668, 318] on link "Gnarled Multi Stem Olives" at bounding box center [722, 319] width 182 height 24
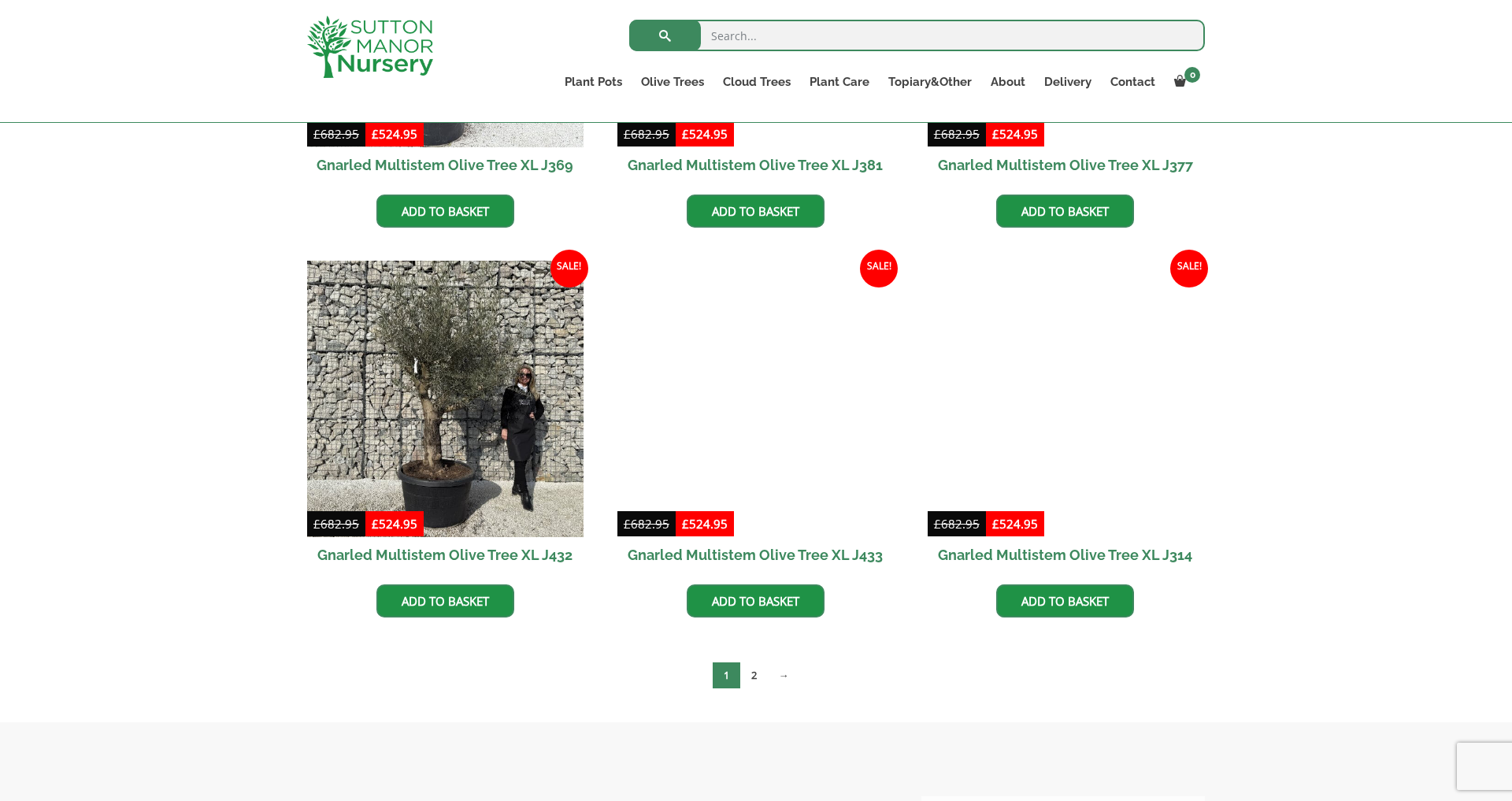
scroll to position [2493, 0]
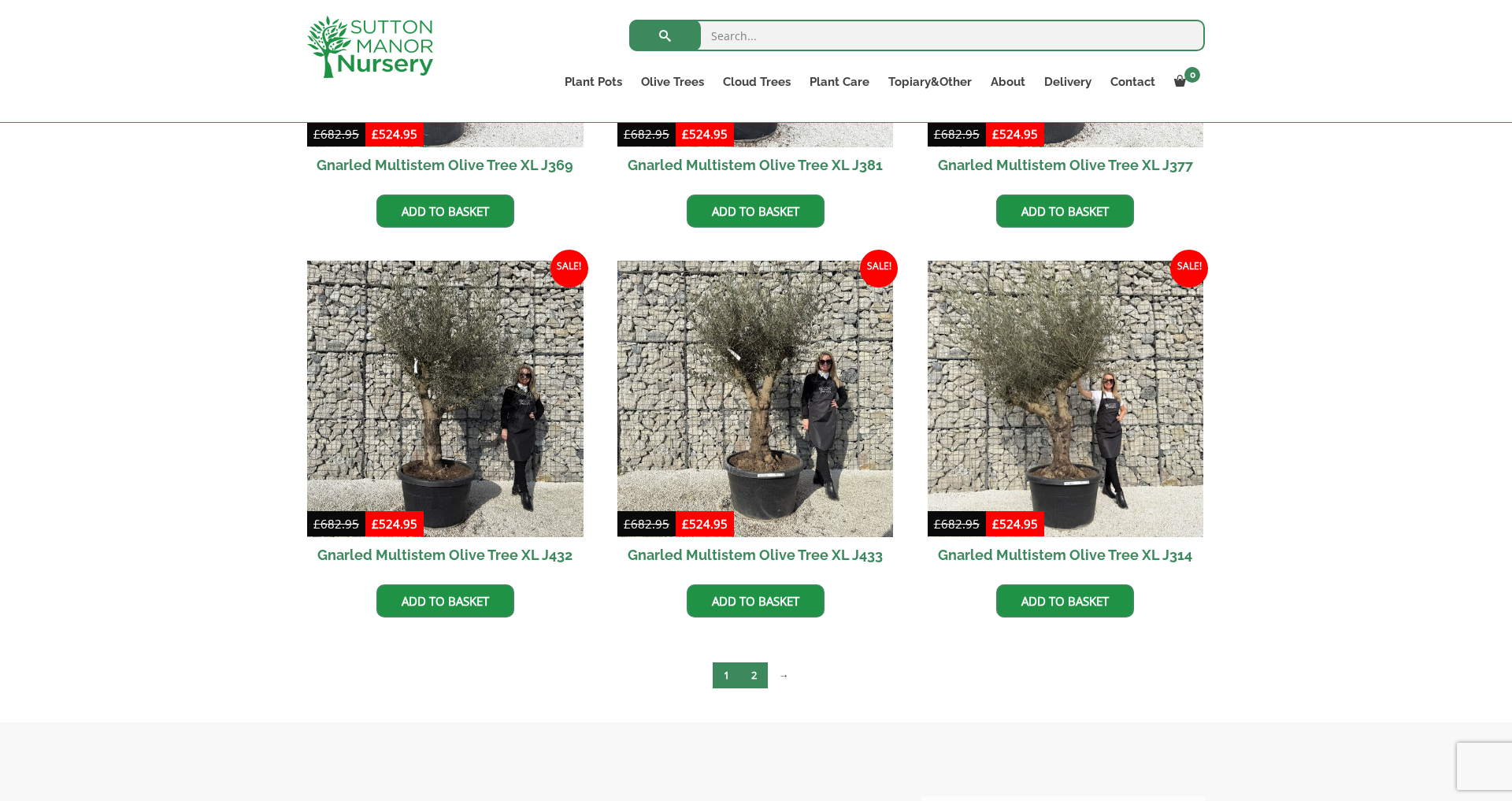
click at [755, 673] on link "2" at bounding box center [754, 675] width 27 height 26
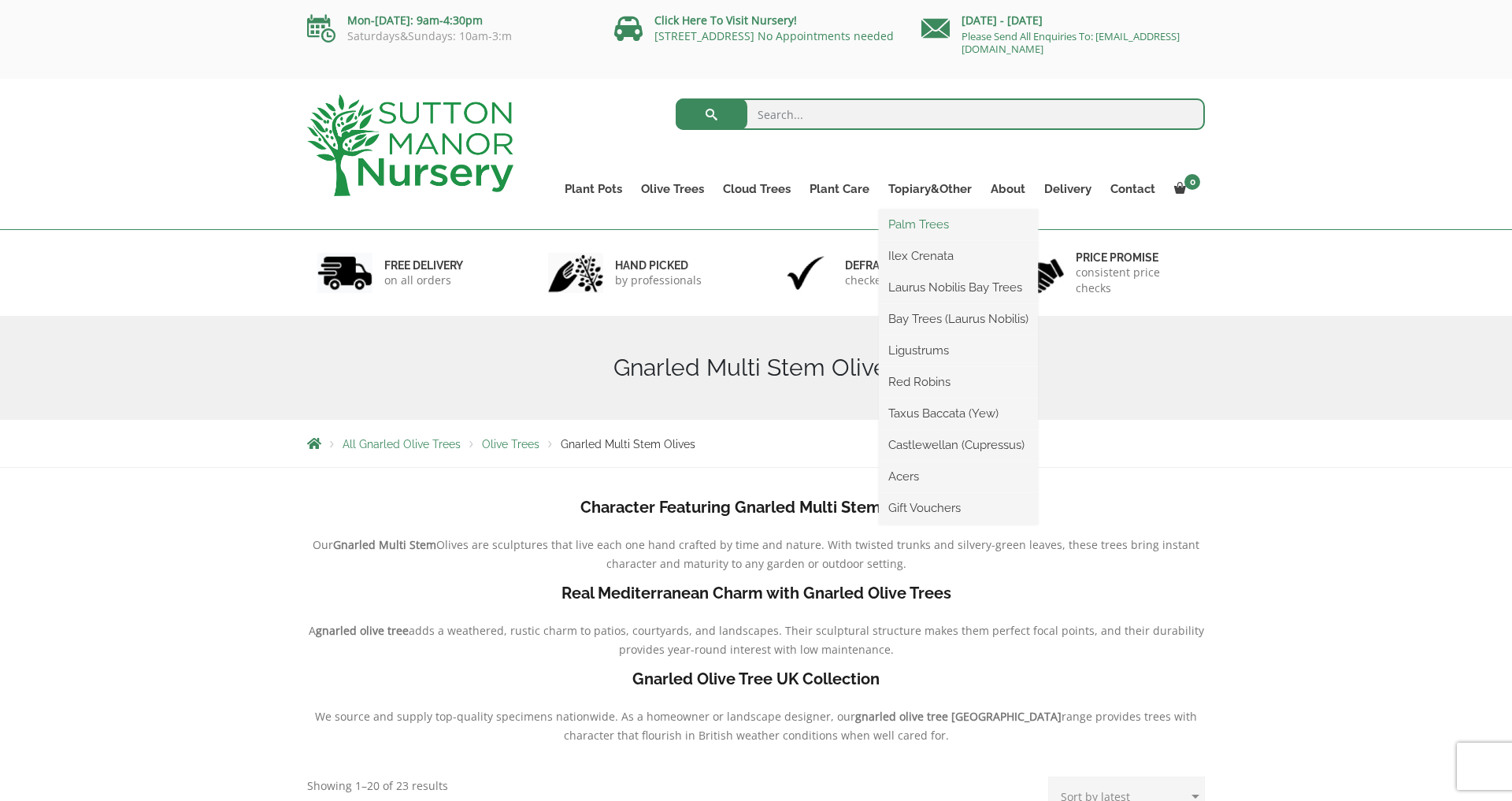
click at [915, 223] on link "Palm Trees" at bounding box center [959, 225] width 159 height 24
